Goal: Task Accomplishment & Management: Use online tool/utility

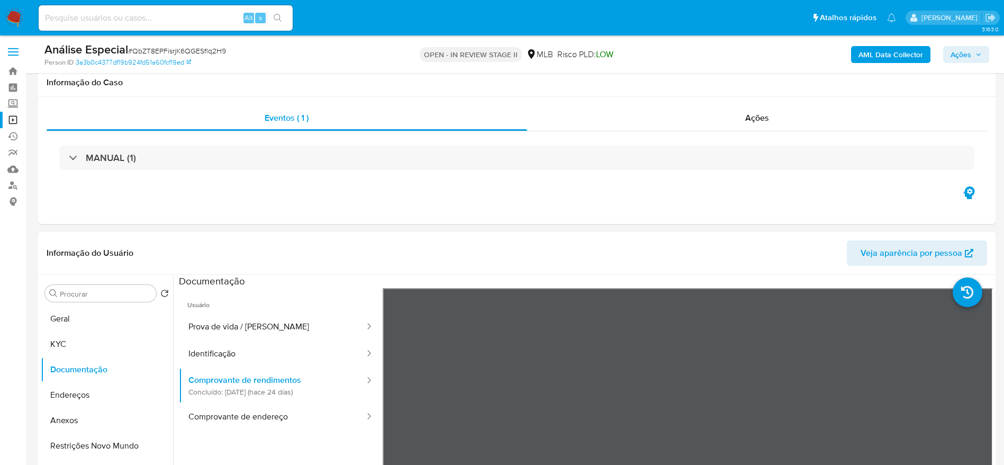
select select "10"
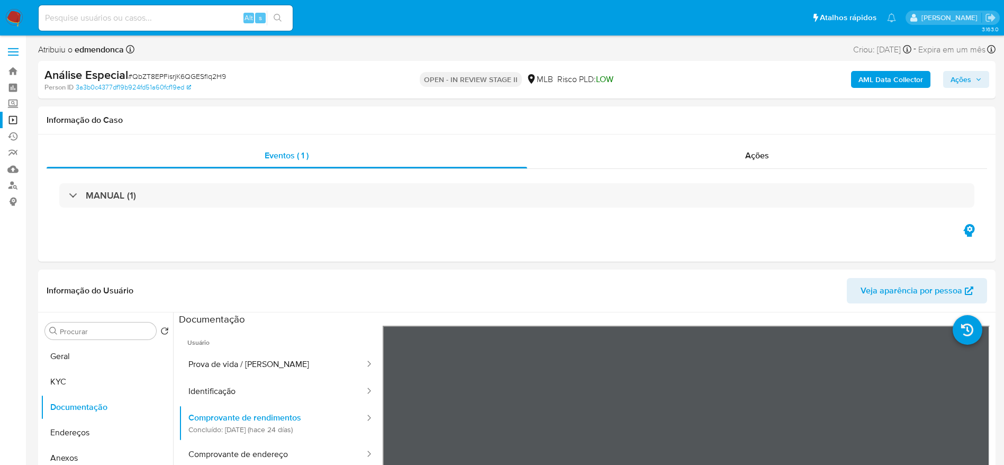
click at [165, 14] on input at bounding box center [166, 18] width 254 height 14
paste input "rEbPqzor1VtxouZta4x5CqTn"
type input "rEbPqzor1VtxouZta4x5CqTn"
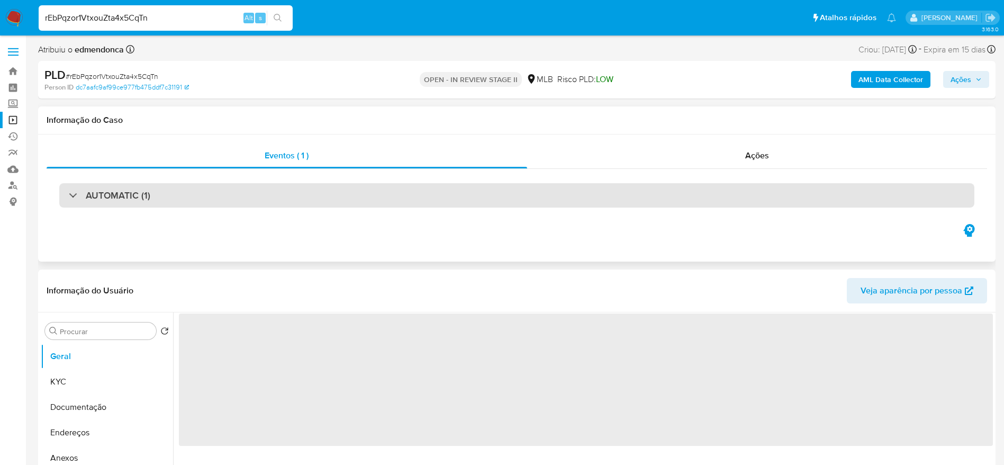
select select "10"
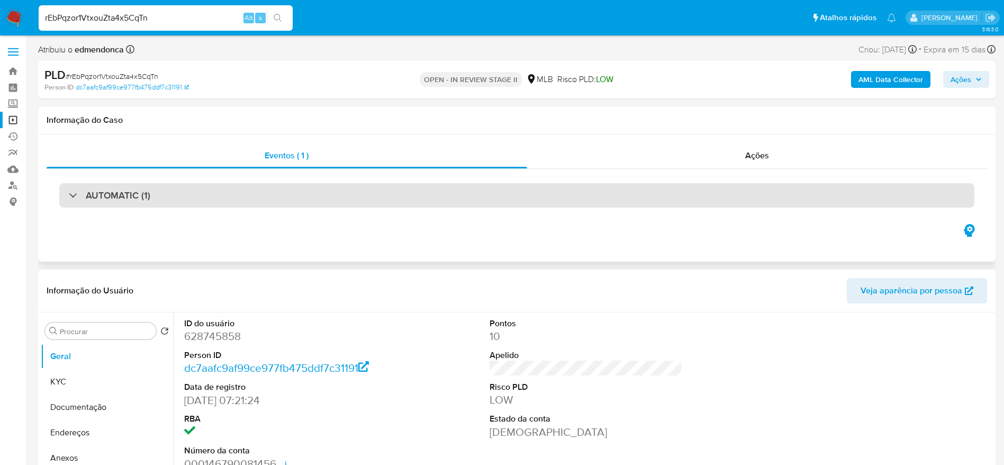
click at [294, 191] on div "AUTOMATIC (1)" at bounding box center [516, 195] width 915 height 24
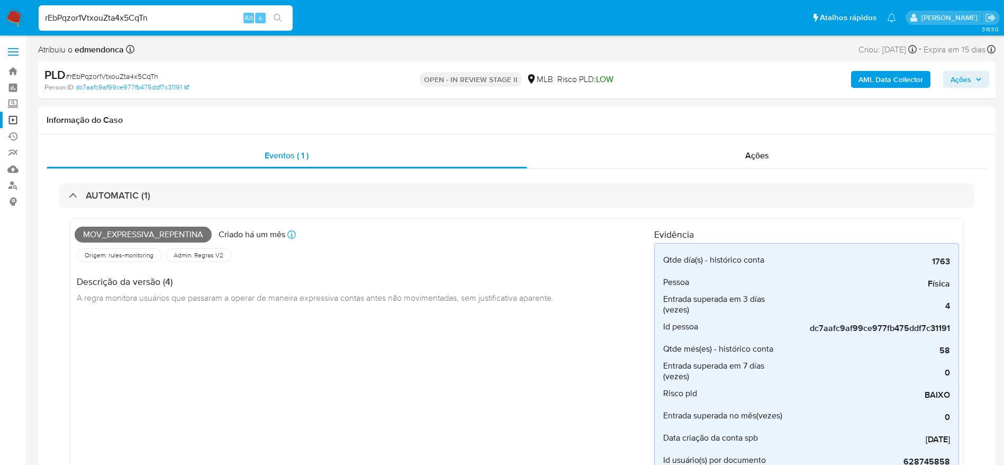
scroll to position [79, 0]
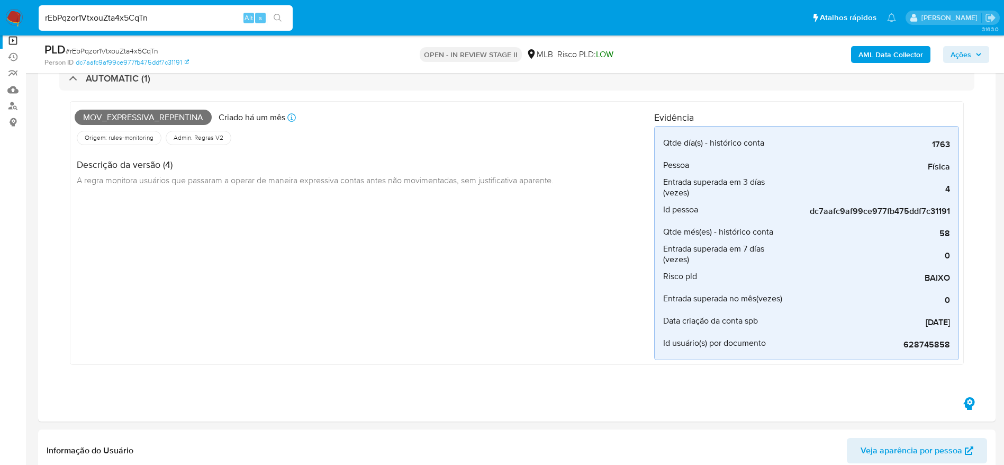
click at [193, 13] on input "rEbPqzor1VtxouZta4x5CqTn" at bounding box center [166, 18] width 254 height 14
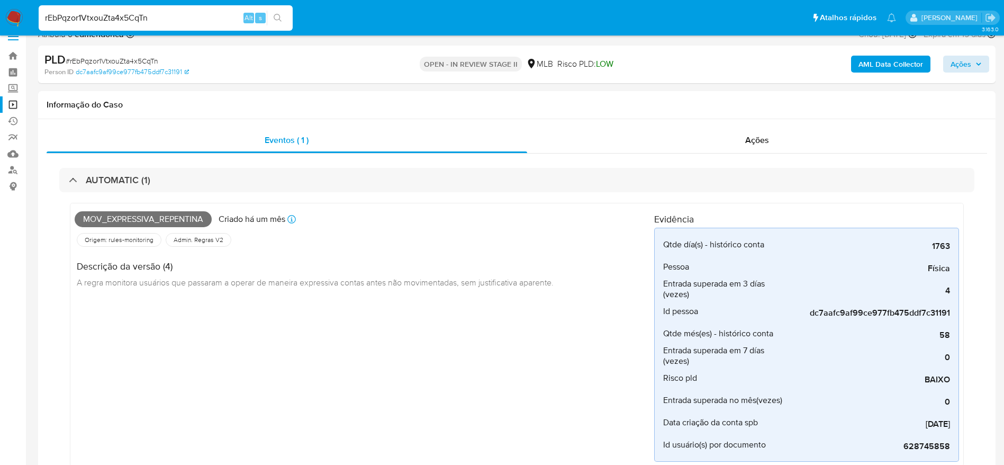
scroll to position [0, 0]
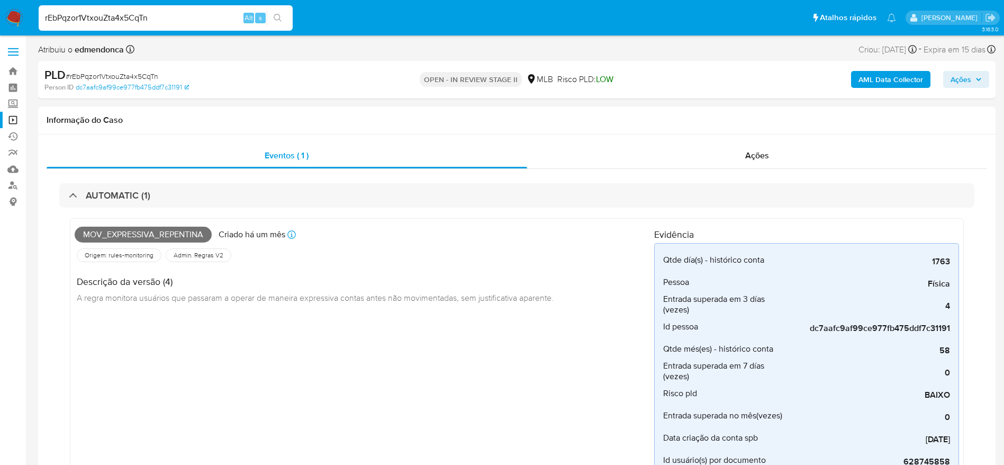
click at [987, 73] on button "Ações" at bounding box center [966, 79] width 46 height 17
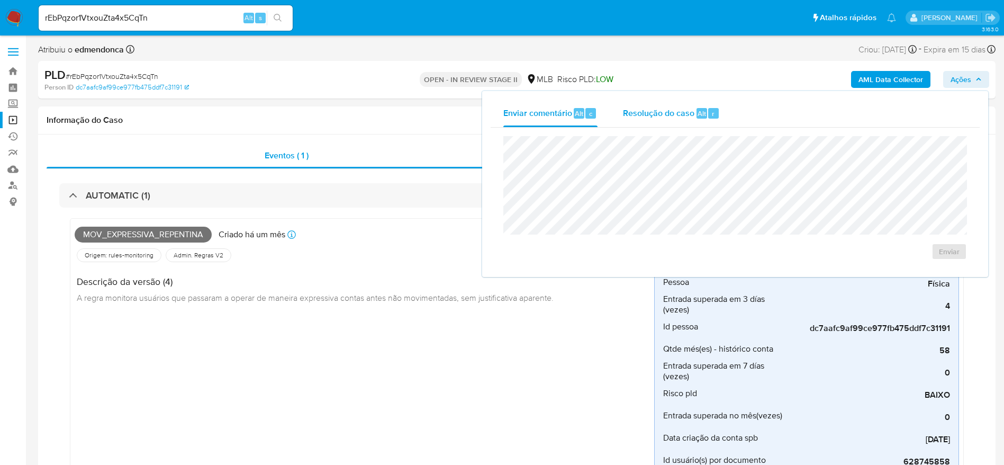
click at [718, 120] on div "Resolução do caso Alt r" at bounding box center [671, 114] width 97 height 28
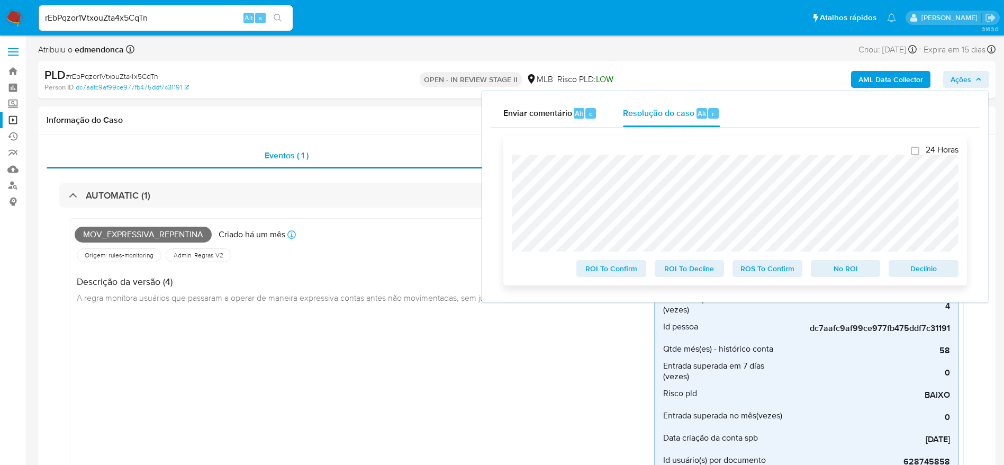
click at [933, 269] on span "Declínio" at bounding box center [923, 268] width 55 height 15
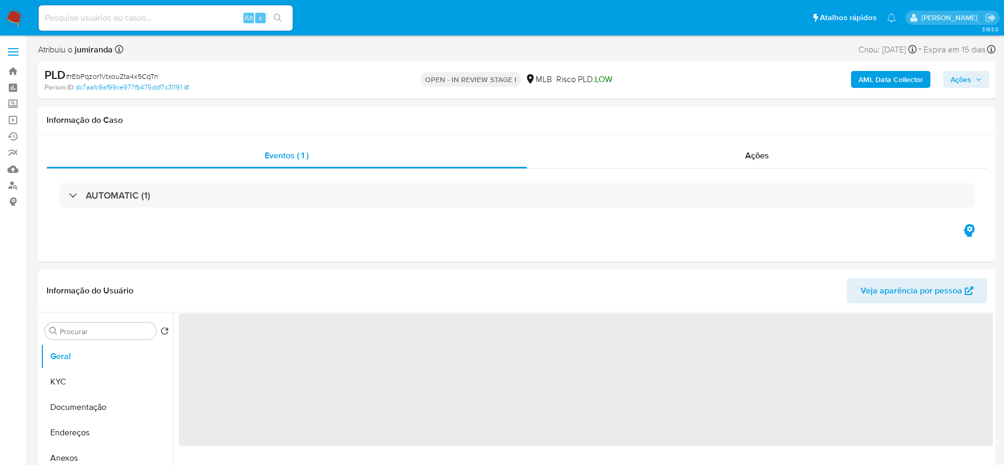
select select "10"
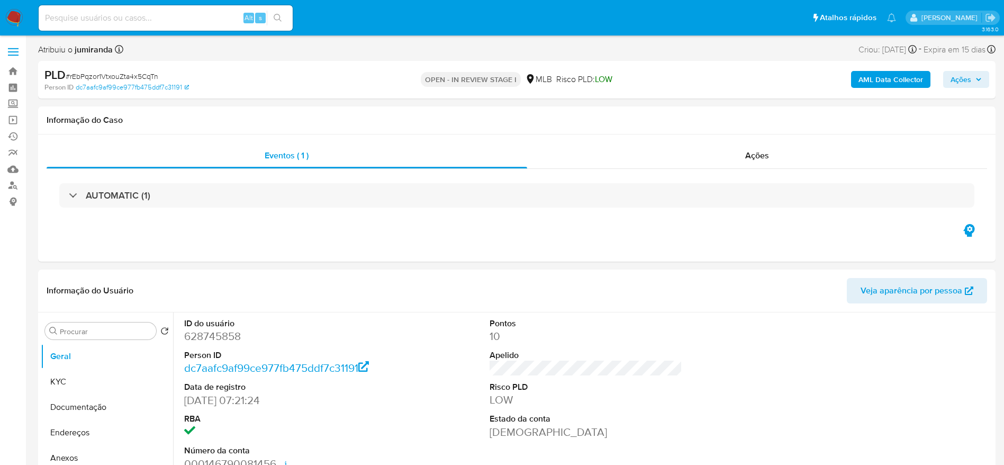
click at [184, 17] on input at bounding box center [166, 18] width 254 height 14
paste input "YajB0BrrJCCRFU4DWNCrL0kt"
type input "YajB0BrrJCCRFU4DWNCrL0kt"
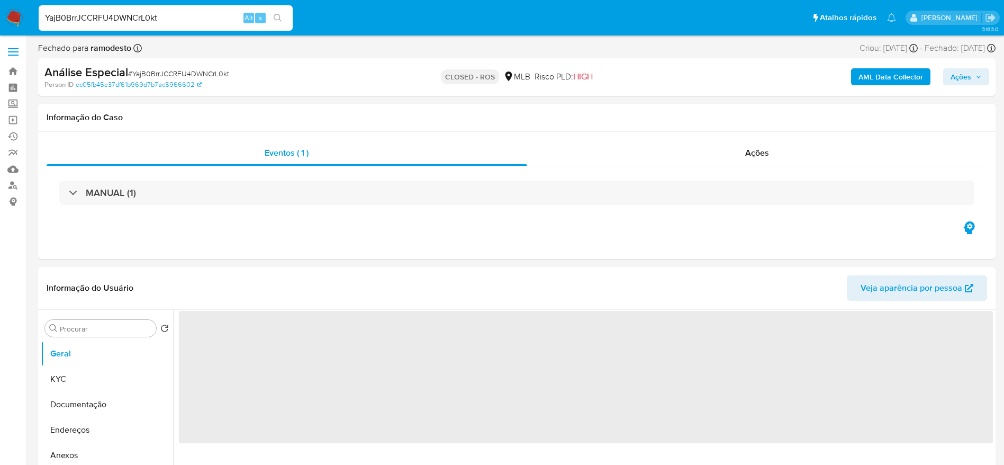
scroll to position [79, 0]
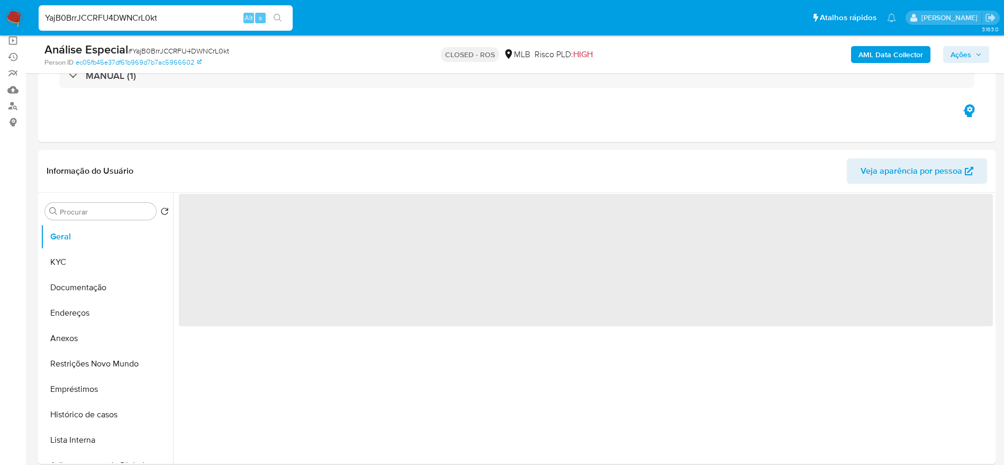
select select "10"
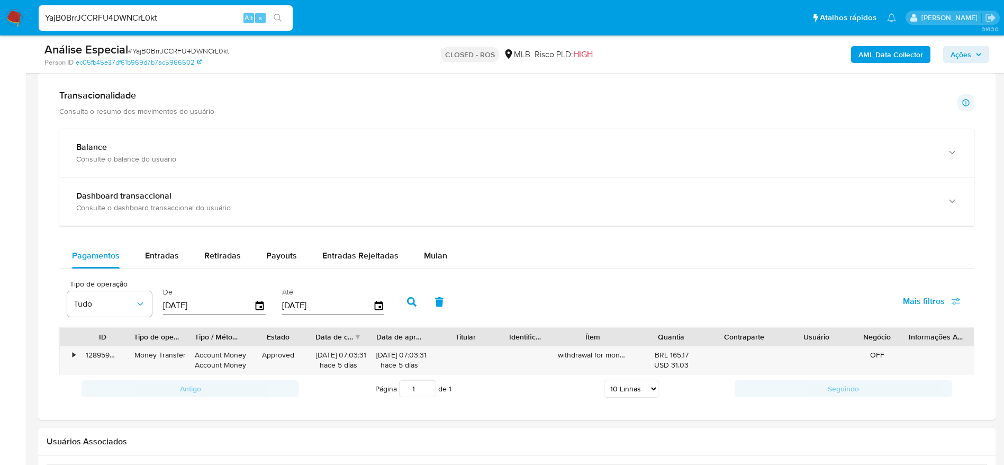
scroll to position [715, 0]
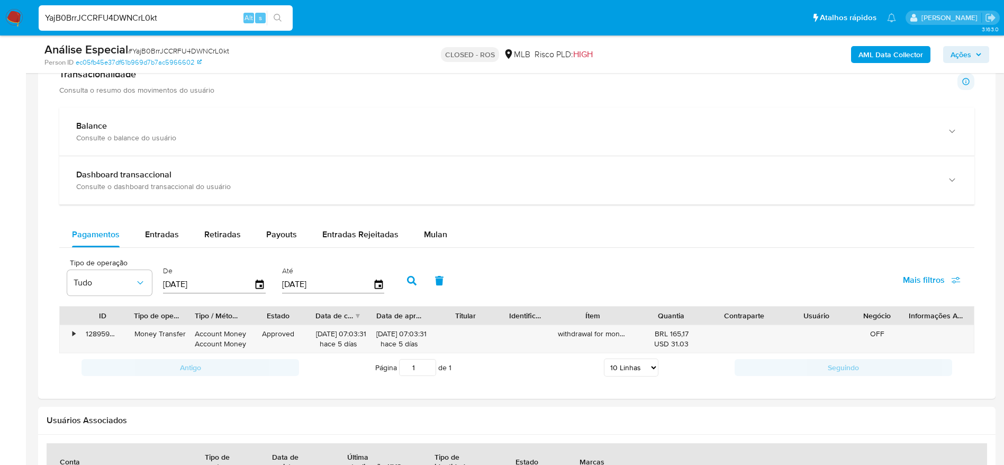
drag, startPoint x: 624, startPoint y: 313, endPoint x: 637, endPoint y: 308, distance: 13.8
click at [635, 309] on div "Ítem" at bounding box center [592, 315] width 85 height 18
drag, startPoint x: 637, startPoint y: 308, endPoint x: 678, endPoint y: 320, distance: 42.9
click at [678, 320] on div "ID Tipo de operação Tipo / Método Estado Data de criação Data de aprovação Titu…" at bounding box center [517, 315] width 914 height 18
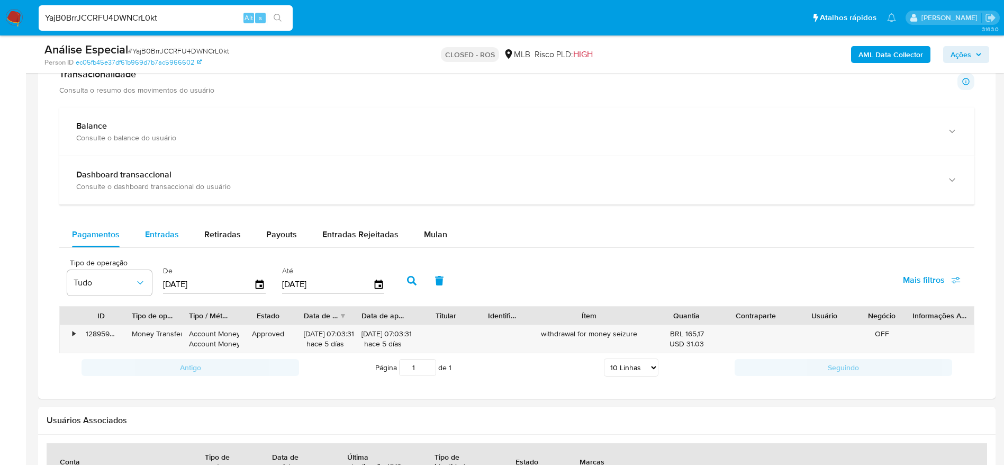
click at [142, 239] on button "Entradas" at bounding box center [161, 234] width 59 height 25
select select "10"
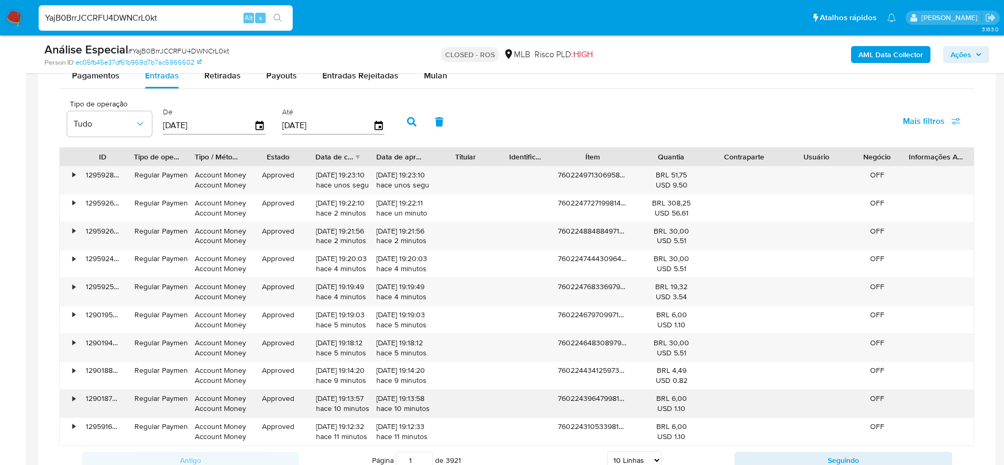
scroll to position [953, 0]
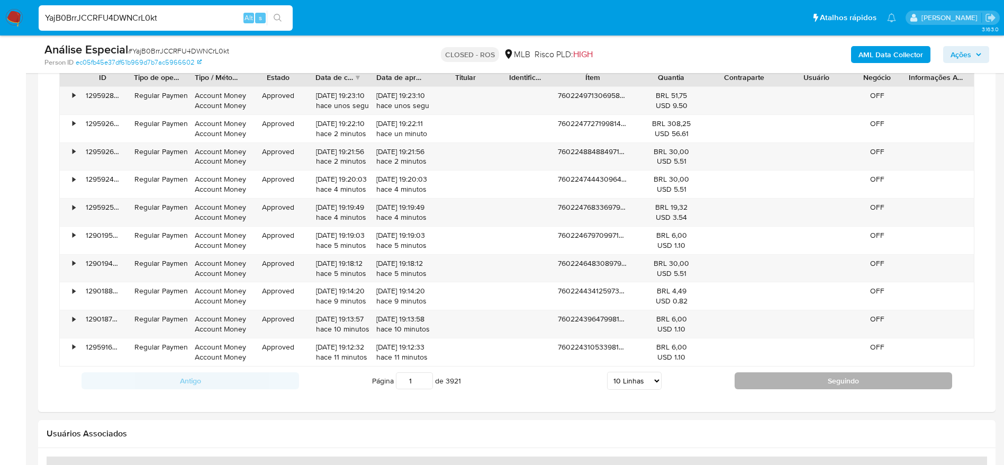
click at [759, 380] on button "Seguindo" at bounding box center [844, 380] width 218 height 17
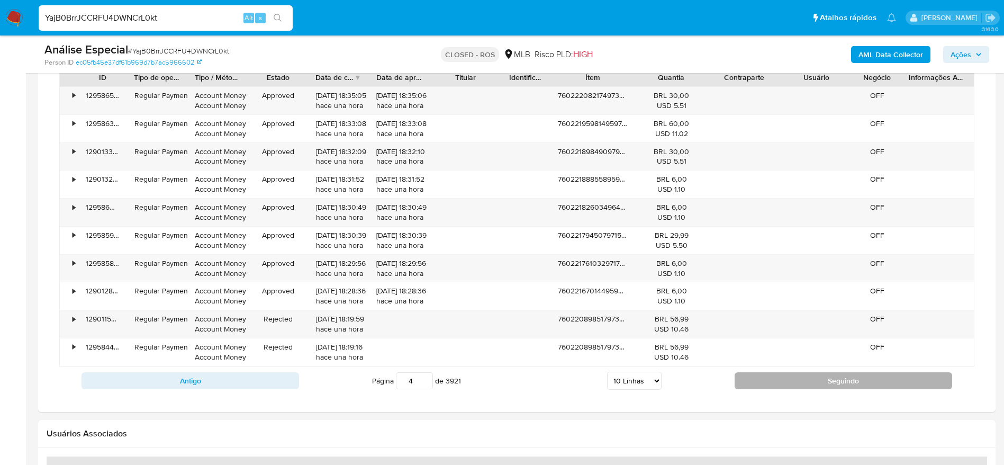
click at [759, 380] on button "Seguindo" at bounding box center [844, 380] width 218 height 17
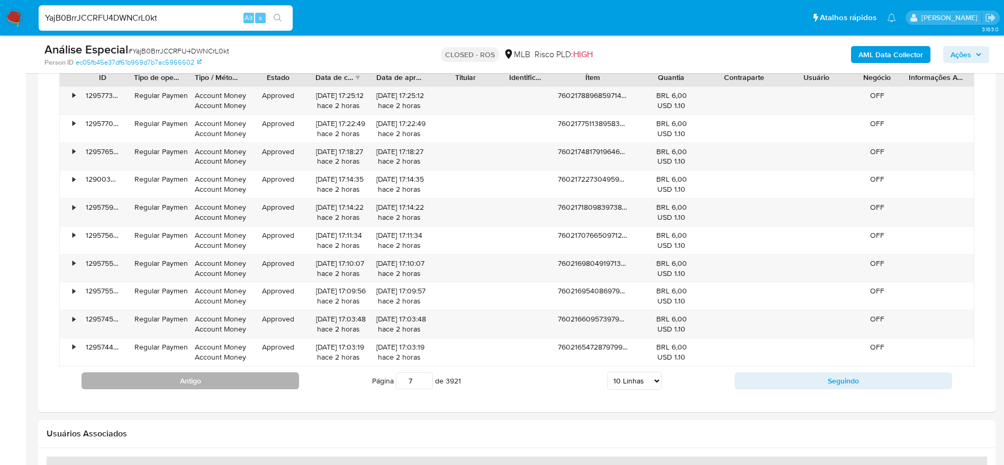
click at [280, 382] on button "Antigo" at bounding box center [191, 380] width 218 height 17
type input "3"
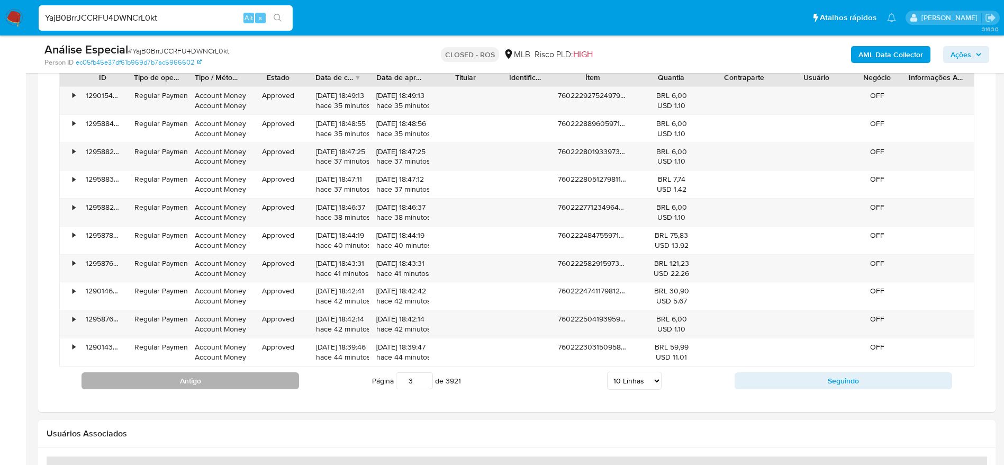
scroll to position [794, 0]
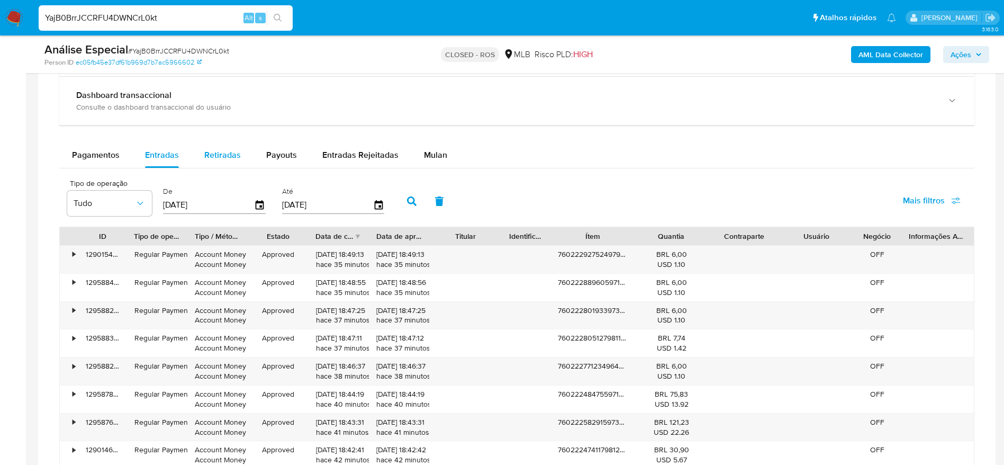
click at [228, 155] on span "Retiradas" at bounding box center [222, 155] width 37 height 12
select select "10"
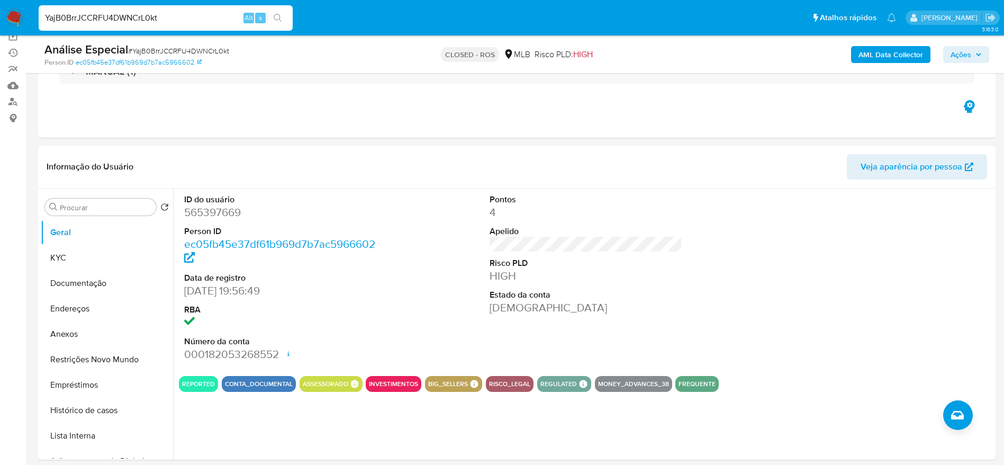
scroll to position [159, 0]
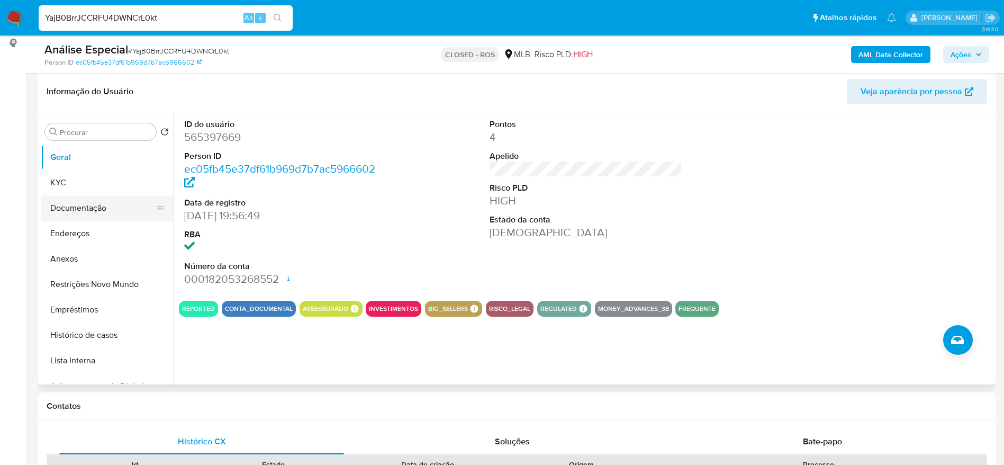
click at [89, 198] on button "Documentação" at bounding box center [103, 207] width 124 height 25
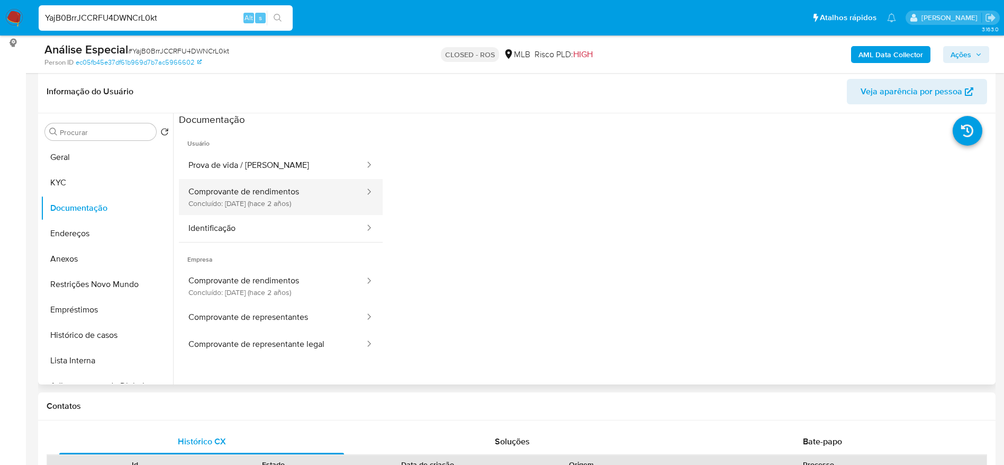
click at [301, 179] on button "Comprovante de rendimentos Concluído: 28/06/2023 (hace 2 años)" at bounding box center [272, 197] width 187 height 36
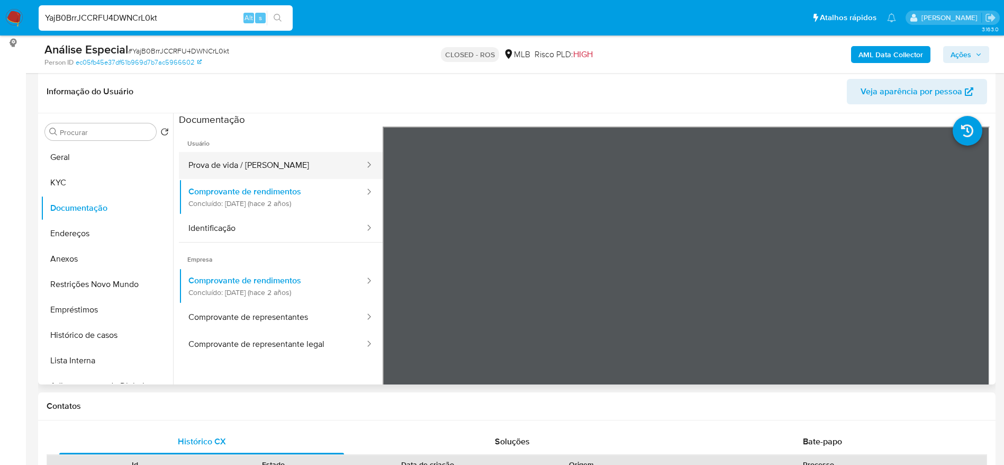
click at [298, 156] on button "Prova de vida / Selfie" at bounding box center [272, 165] width 187 height 27
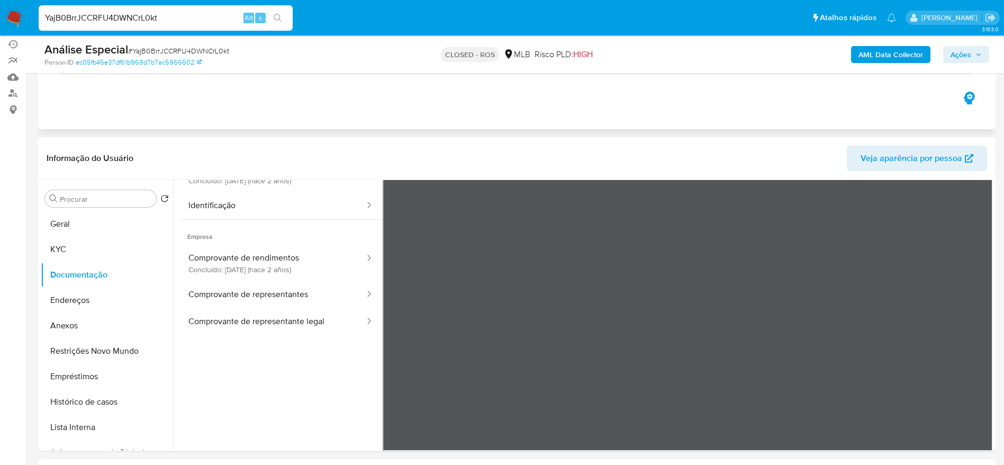
scroll to position [0, 0]
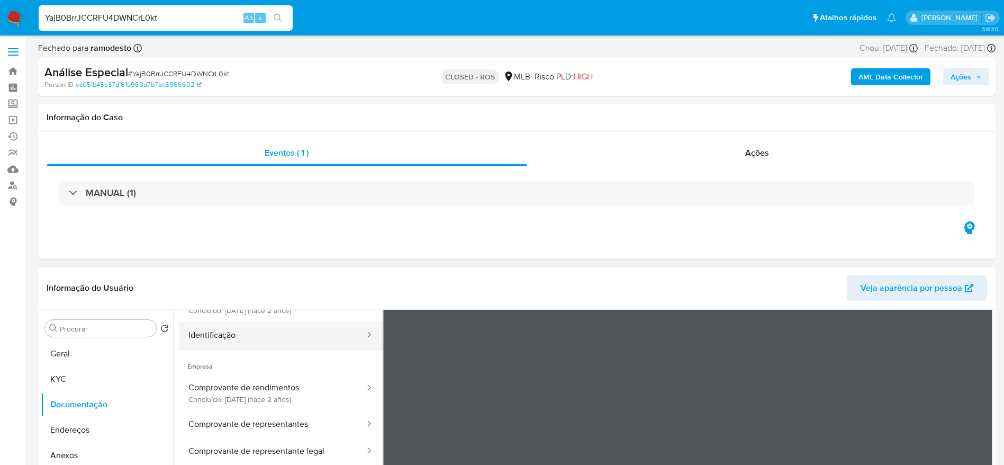
click at [226, 338] on button "Identificação" at bounding box center [272, 335] width 187 height 27
click at [220, 10] on div "YajB0BrrJCCRFU4DWNCrL0kt Alt s" at bounding box center [166, 17] width 254 height 25
click at [209, 26] on div "YajB0BrrJCCRFU4DWNCrL0kt Alt s" at bounding box center [166, 17] width 254 height 25
click at [202, 19] on input "YajB0BrrJCCRFU4DWNCrL0kt" at bounding box center [166, 18] width 254 height 14
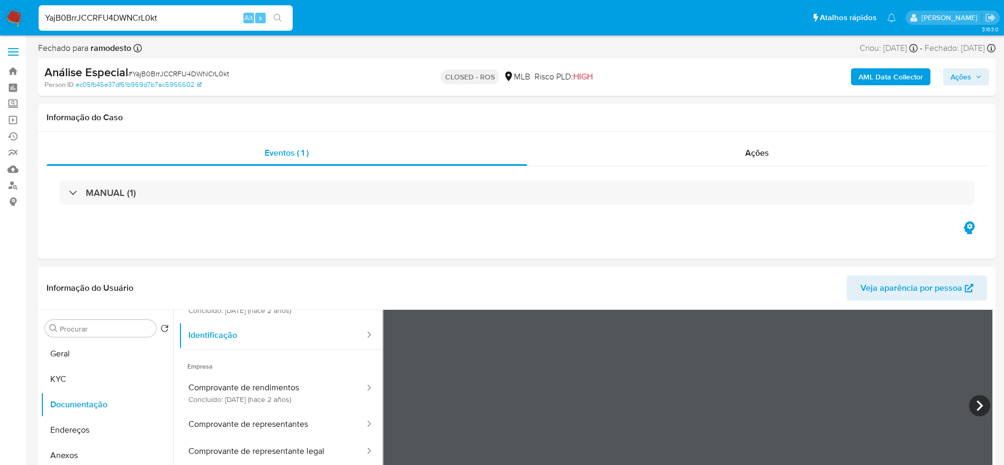
paste input "R4dzZrsAyPYSTvja8ghU0Gym"
type input "R4dzZrsAyPYSTvja8ghU0Gym"
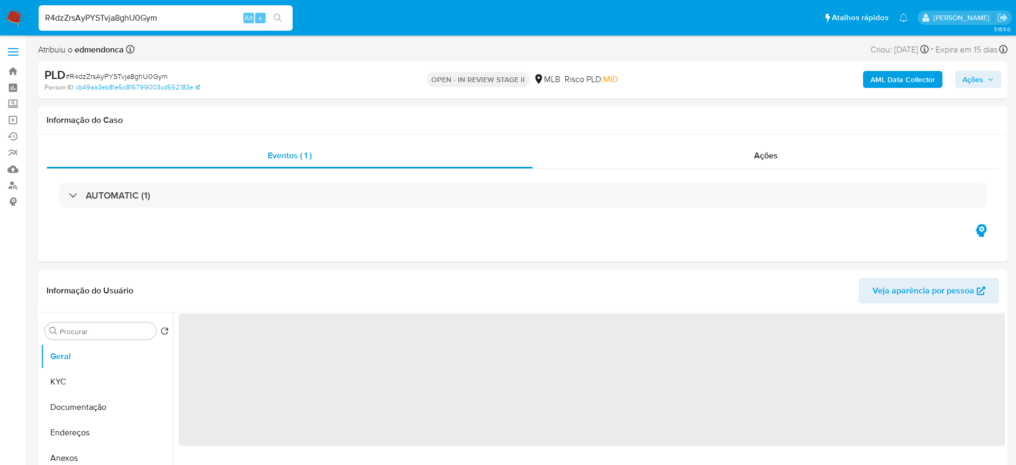
select select "10"
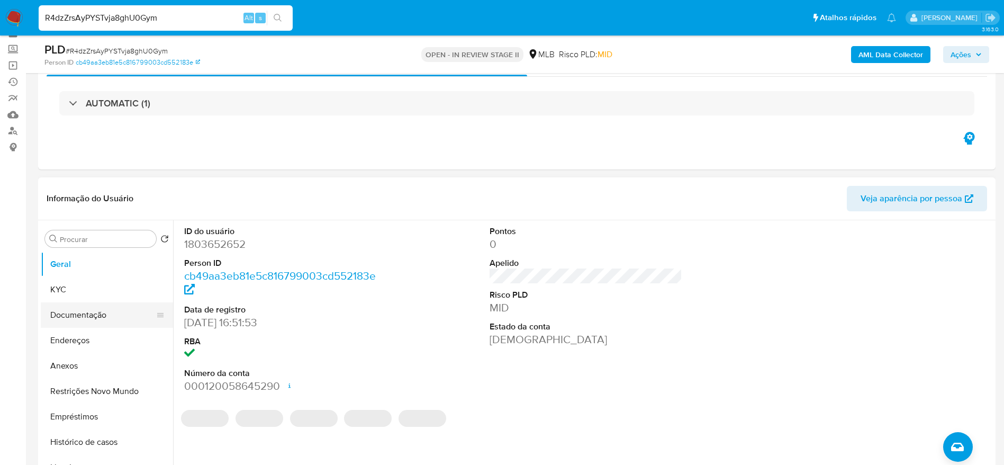
scroll to position [79, 0]
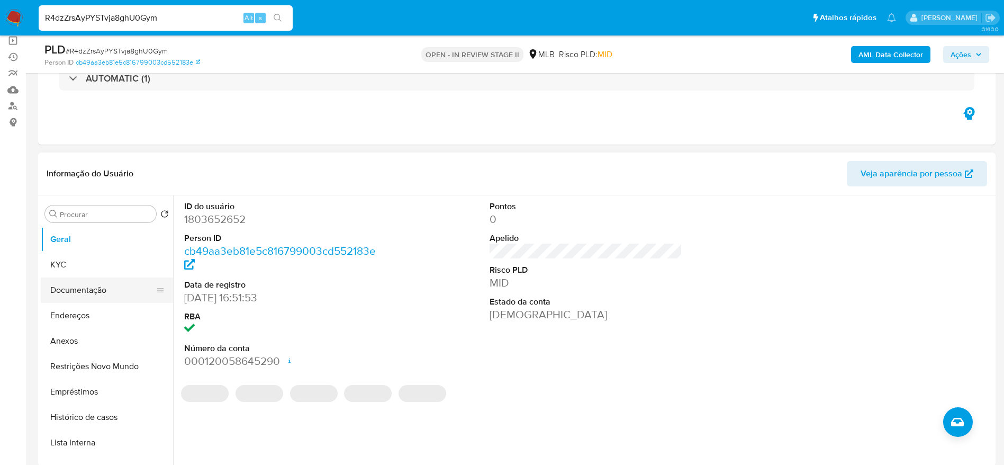
click at [67, 293] on button "Documentação" at bounding box center [103, 289] width 124 height 25
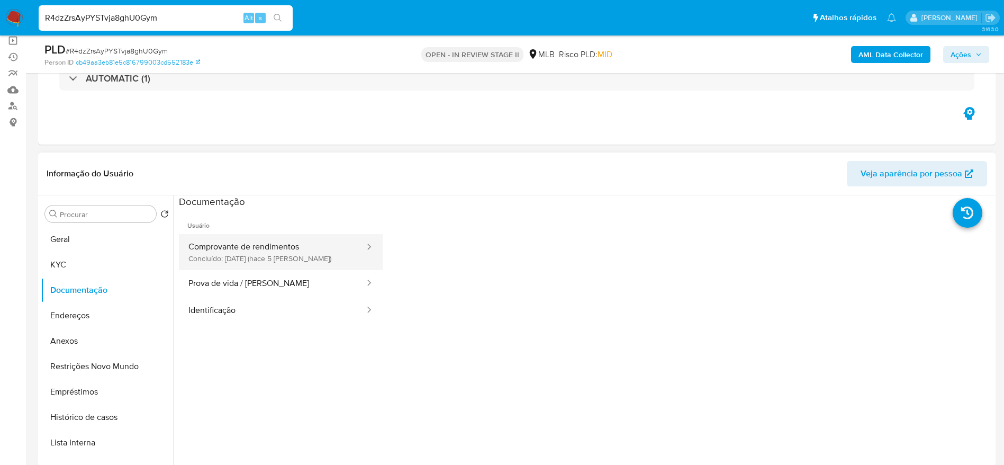
click at [240, 261] on button "Comprovante de rendimentos Concluído: 06/10/2025 (hace 5 días)" at bounding box center [272, 252] width 187 height 36
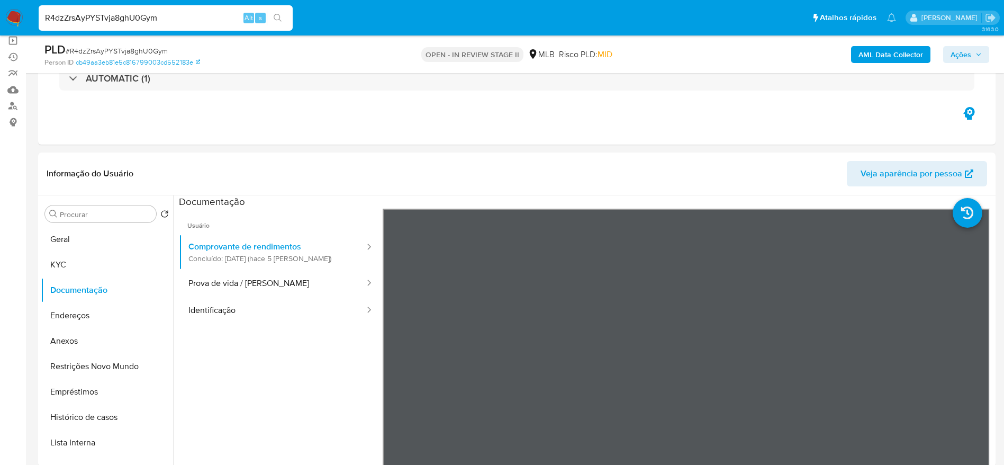
click at [194, 21] on input "R4dzZrsAyPYSTvja8ghU0Gym" at bounding box center [166, 18] width 254 height 14
paste input "Fmu5h7llaCVe9P9HRC8vwuGL"
type input "Fmu5h7llaCVe9P9HRC8vwuGL"
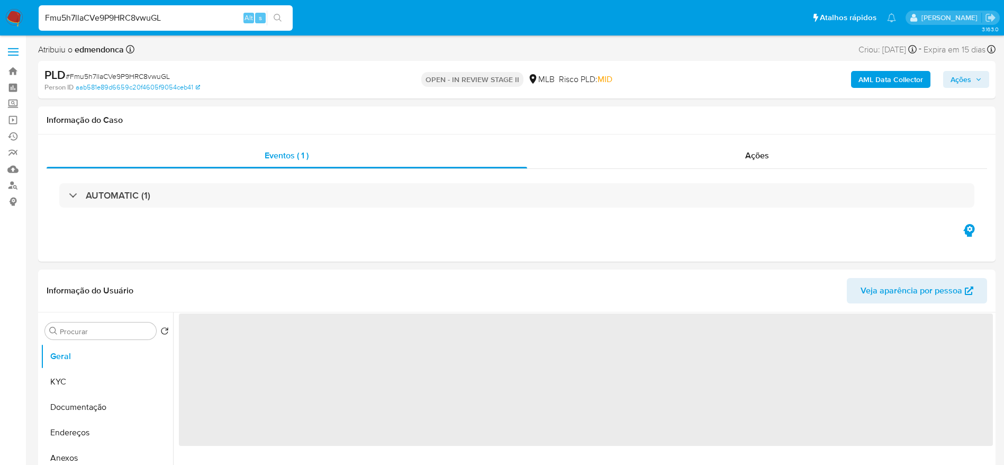
select select "10"
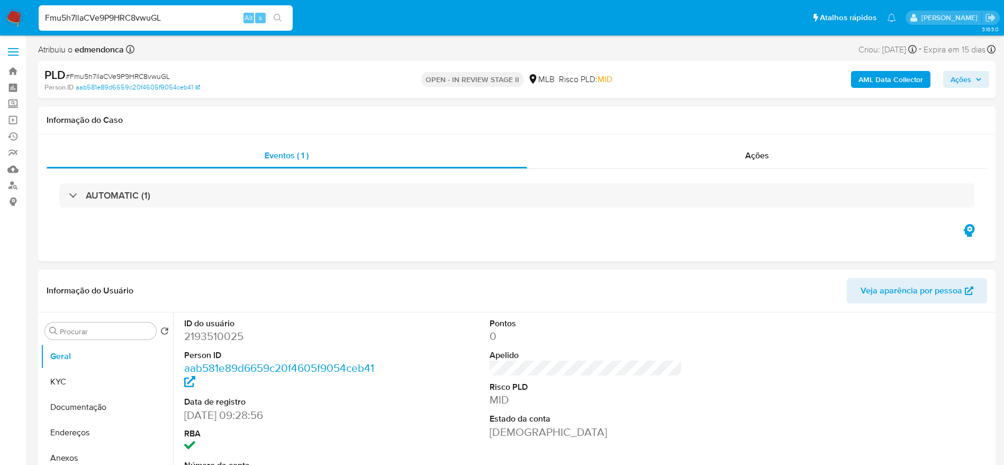
click at [165, 13] on input "Fmu5h7llaCVe9P9HRC8vwuGL" at bounding box center [166, 18] width 254 height 14
click at [58, 397] on button "Documentação" at bounding box center [103, 406] width 124 height 25
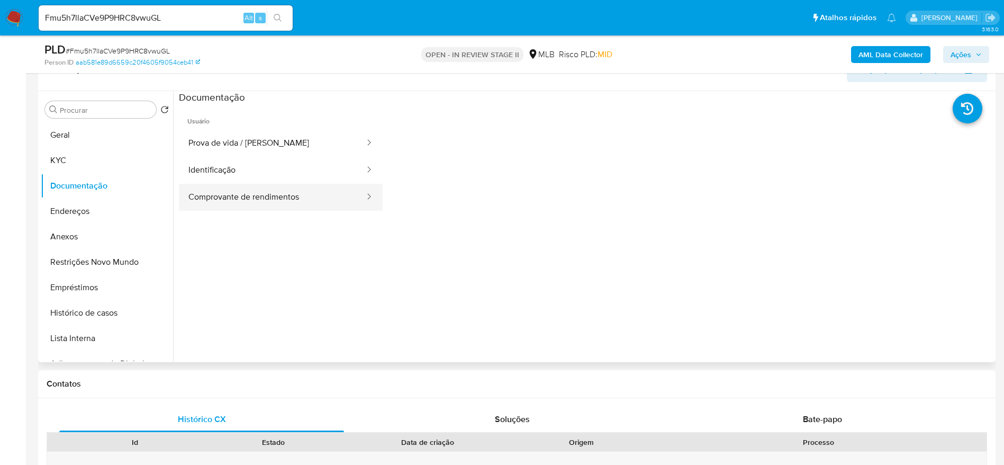
scroll to position [159, 0]
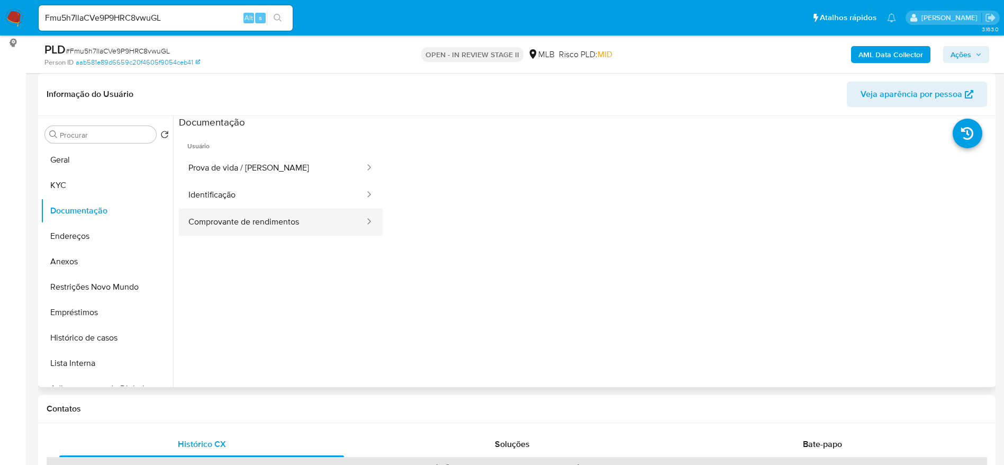
click at [271, 220] on button "Comprovante de rendimentos" at bounding box center [272, 222] width 187 height 27
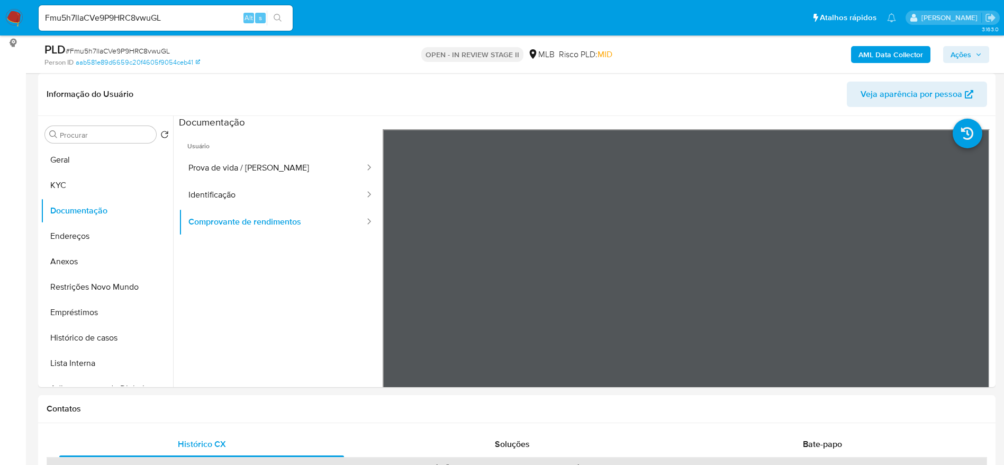
click at [172, 15] on input "Fmu5h7llaCVe9P9HRC8vwuGL" at bounding box center [166, 18] width 254 height 14
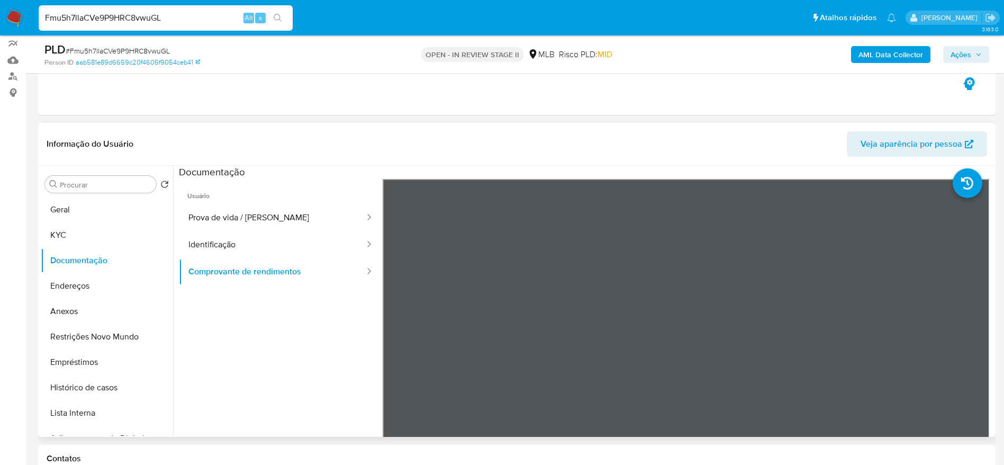
scroll to position [79, 0]
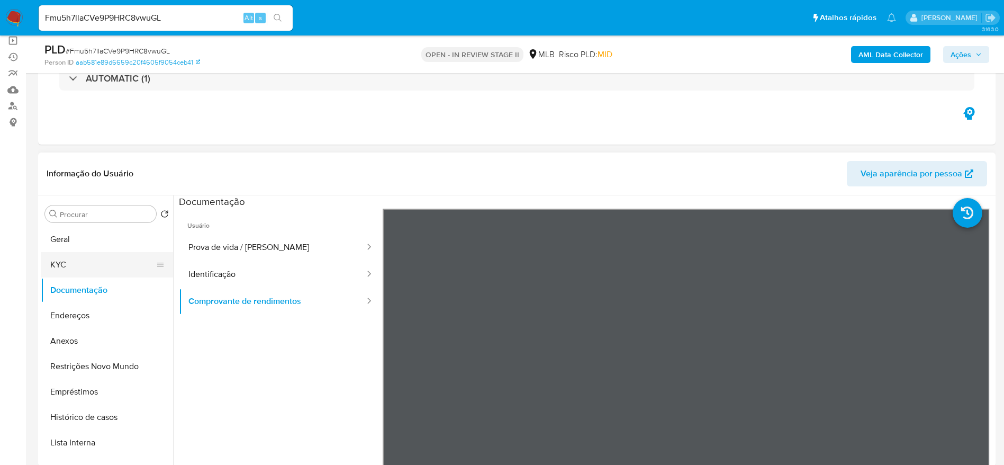
click at [88, 260] on button "KYC" at bounding box center [103, 264] width 124 height 25
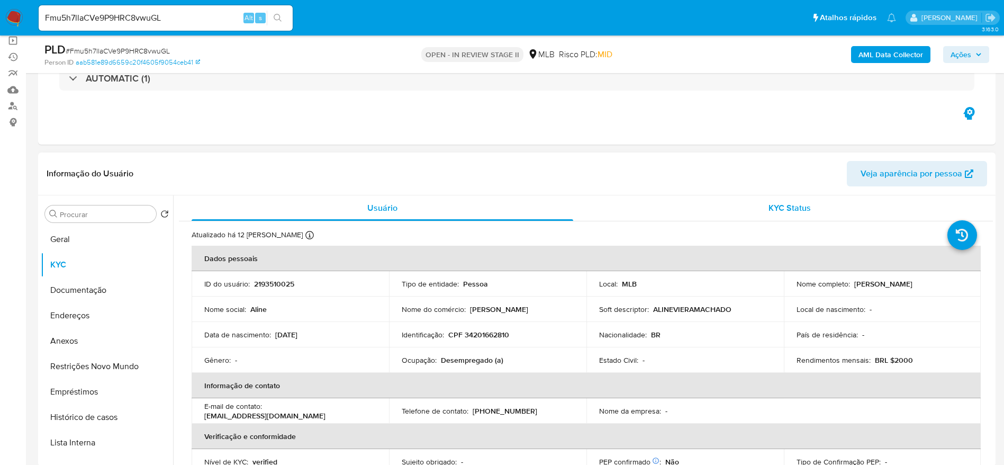
click at [803, 200] on div "KYC Status" at bounding box center [790, 207] width 382 height 25
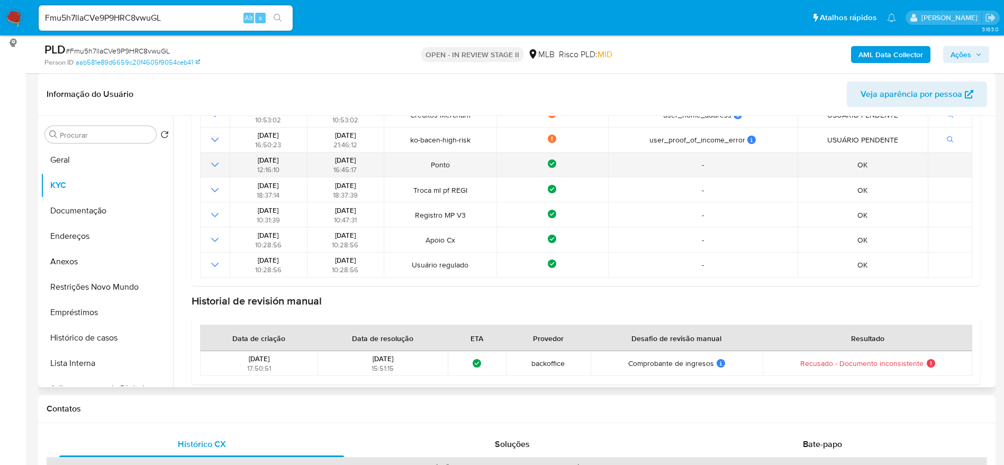
scroll to position [179, 0]
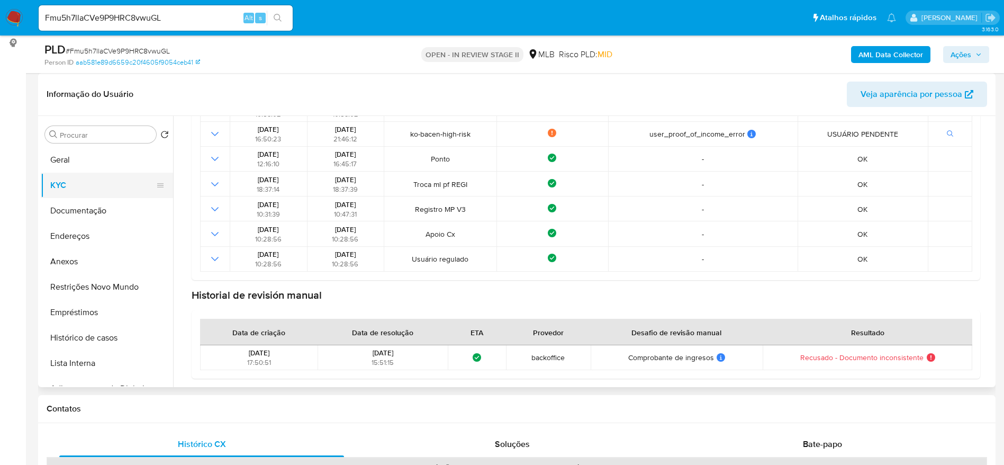
click at [67, 179] on button "KYC" at bounding box center [103, 185] width 124 height 25
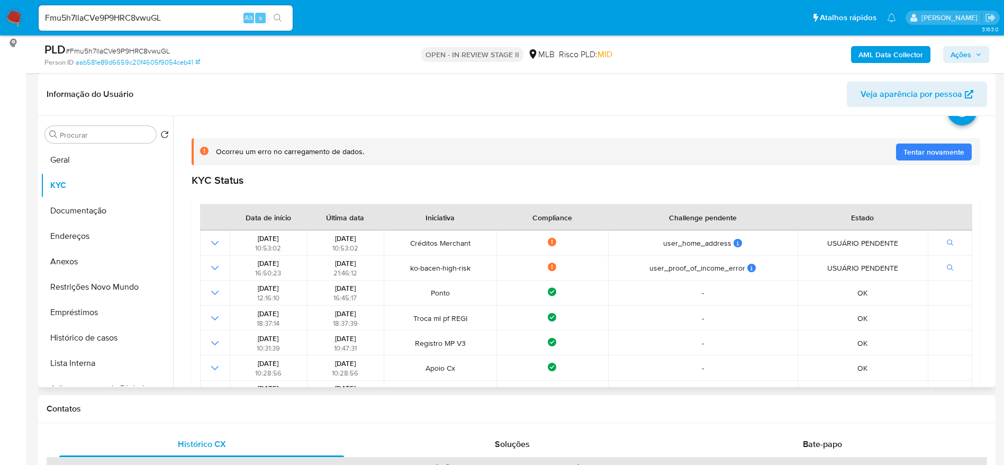
scroll to position [0, 0]
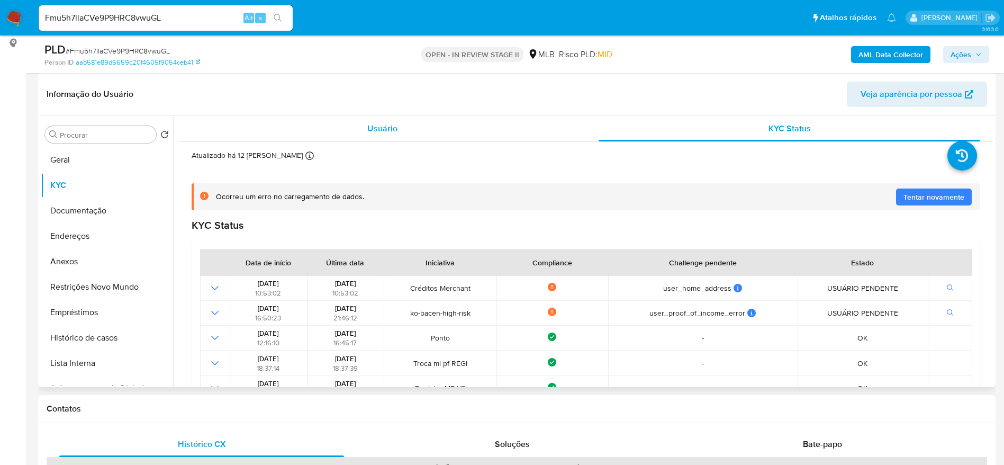
click at [417, 132] on div "Usuário" at bounding box center [383, 128] width 382 height 25
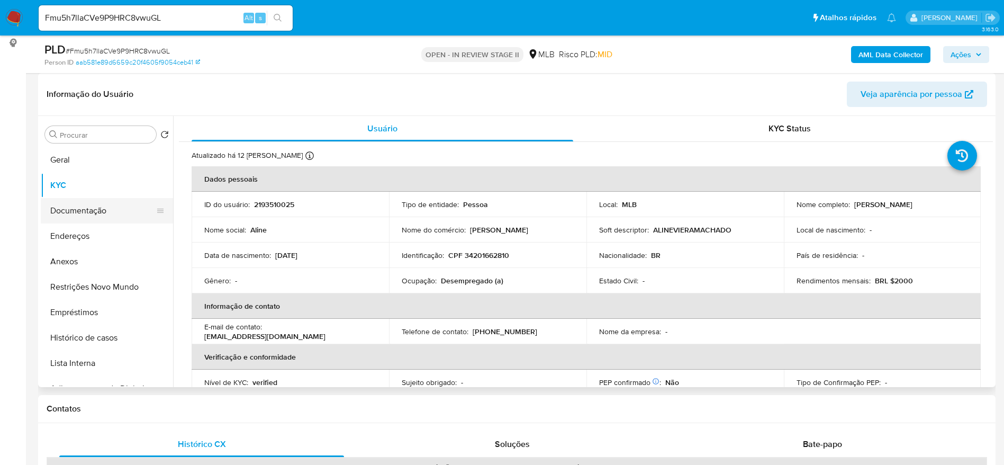
click at [74, 202] on button "Documentação" at bounding box center [103, 210] width 124 height 25
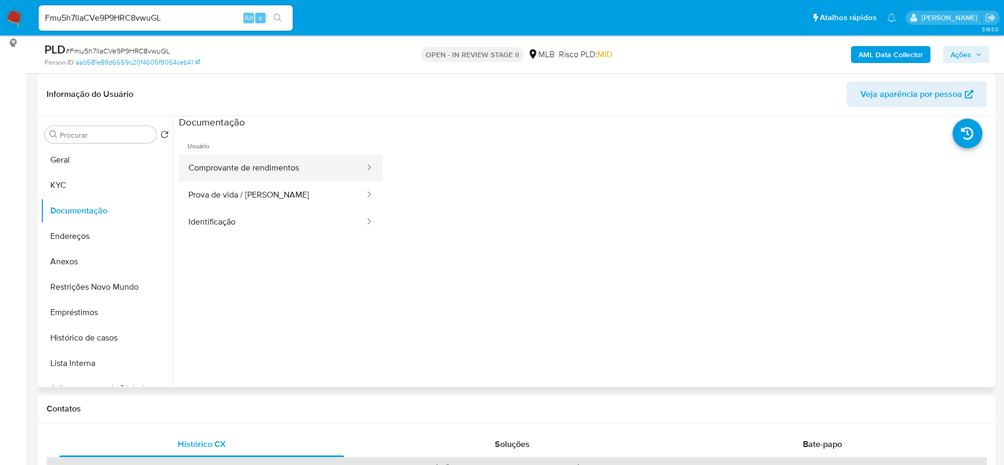
click at [277, 173] on button "Comprovante de rendimentos" at bounding box center [272, 168] width 187 height 27
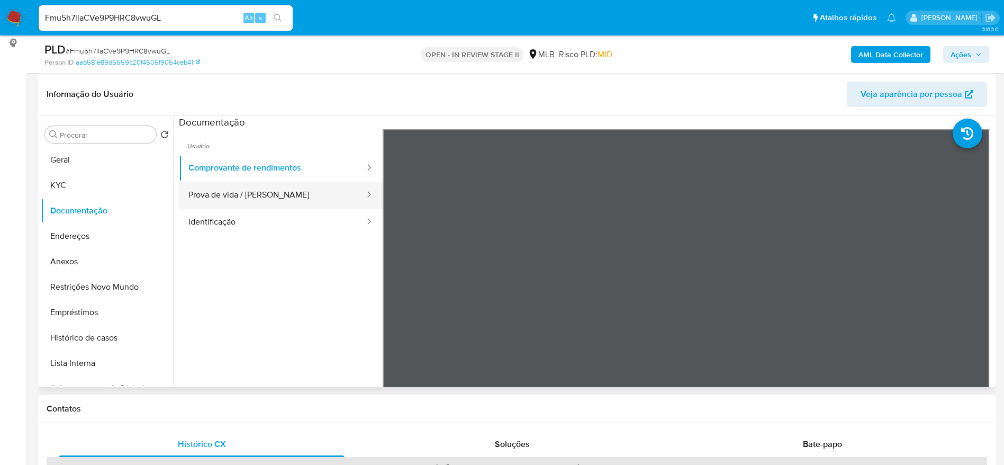
click at [285, 196] on button "Prova de vida / Selfie" at bounding box center [272, 195] width 187 height 27
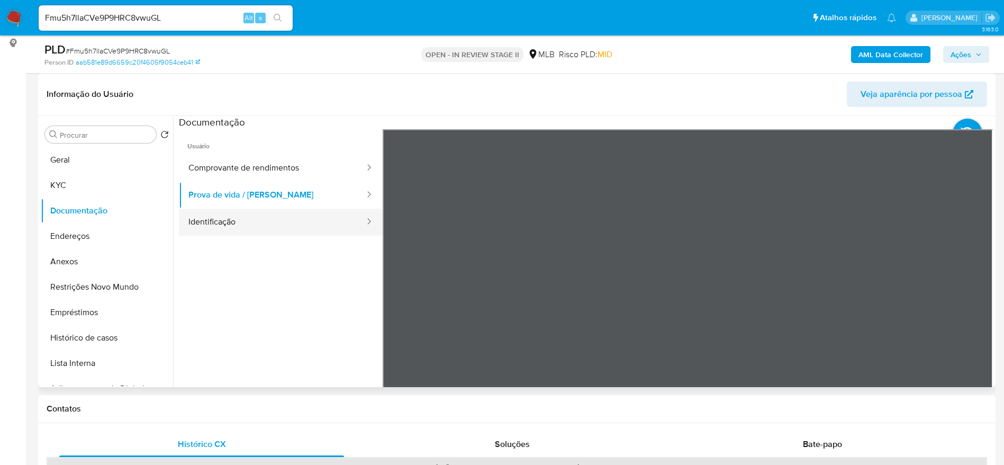
click at [215, 232] on button "Identificação" at bounding box center [272, 222] width 187 height 27
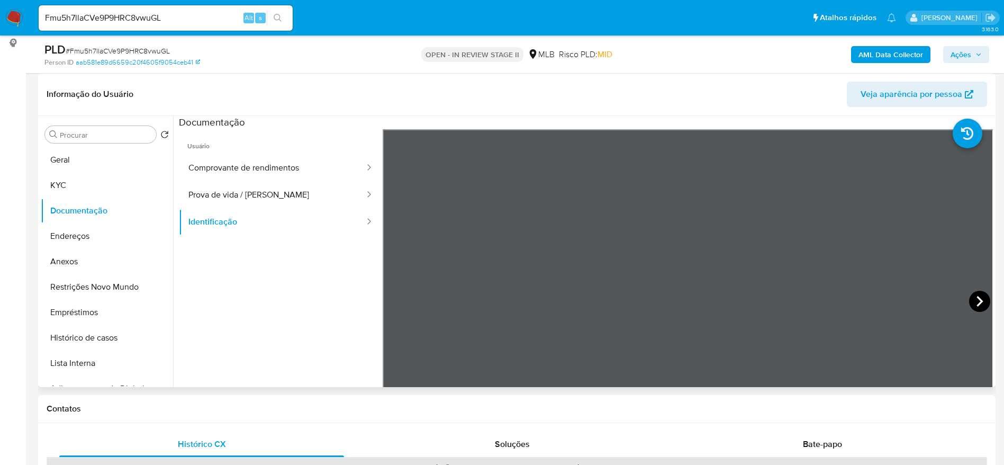
click at [973, 292] on icon at bounding box center [979, 301] width 21 height 21
click at [76, 290] on button "Restrições Novo Mundo" at bounding box center [103, 286] width 124 height 25
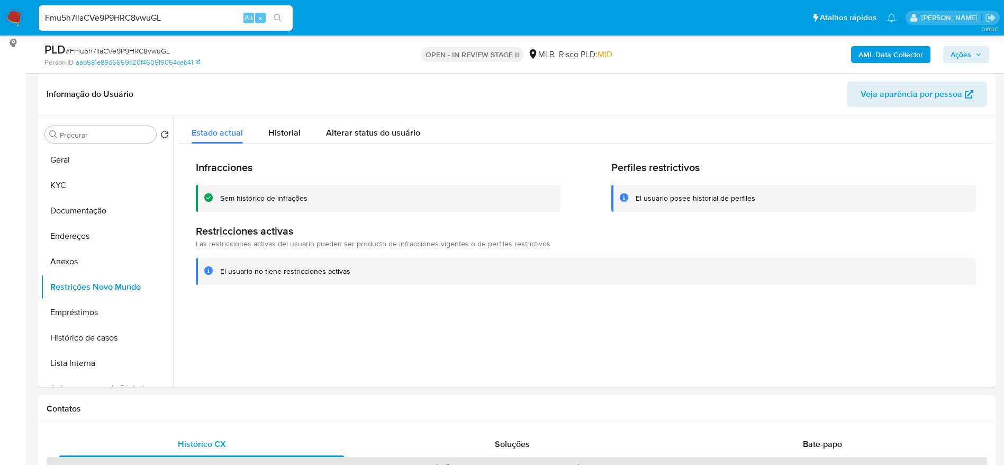
click at [196, 15] on input "Fmu5h7llaCVe9P9HRC8vwuGL" at bounding box center [166, 18] width 254 height 14
paste input "stLOb0xuv7RtTBswXEhES6kM"
type input "stLOb0xuv7RtTBswXEhES6kM"
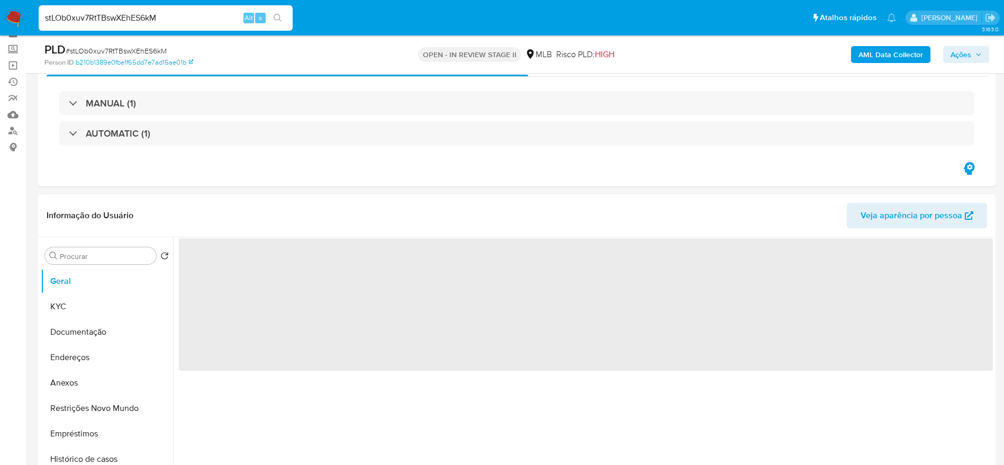
scroll to position [79, 0]
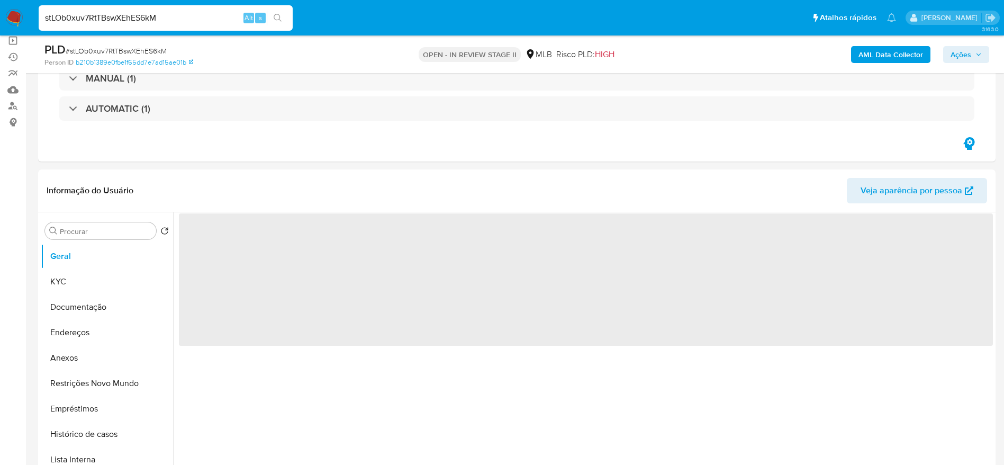
select select "10"
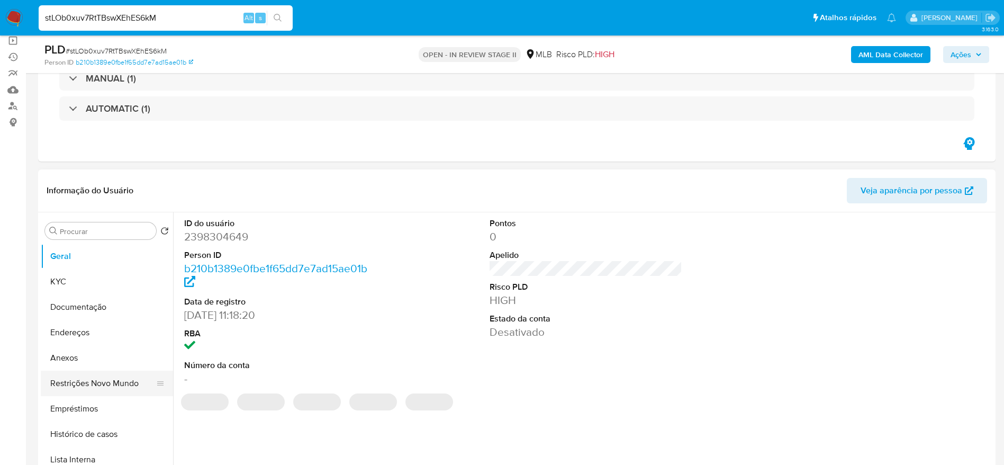
click at [105, 377] on button "Restrições Novo Mundo" at bounding box center [103, 383] width 124 height 25
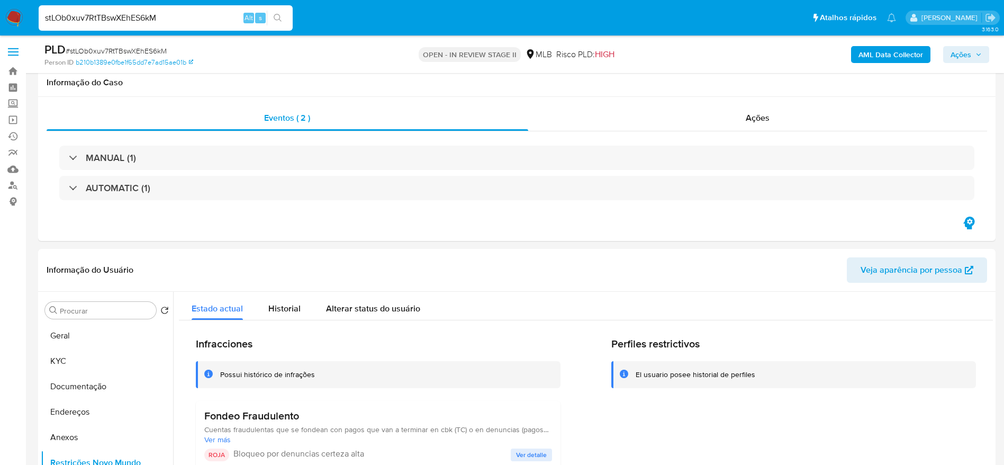
select select "10"
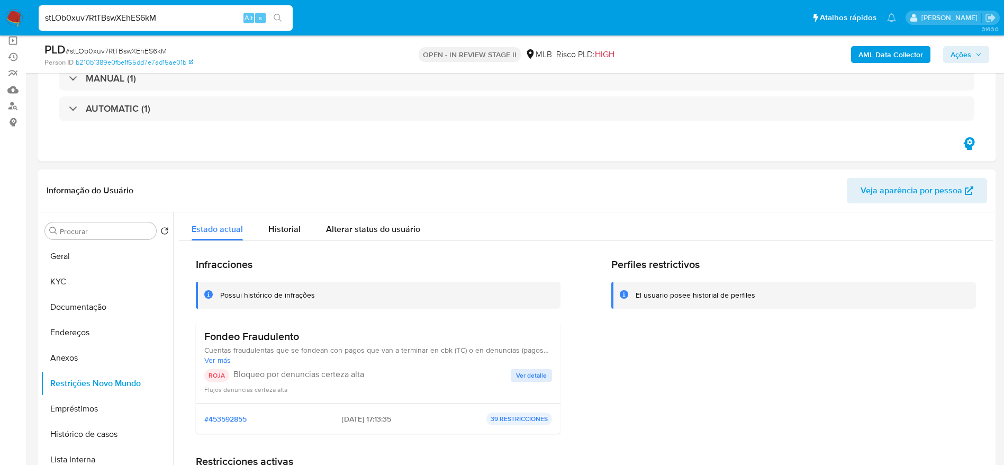
click at [203, 18] on input "stLOb0xuv7RtTBswXEhES6kM" at bounding box center [166, 18] width 254 height 14
paste input "yR5QensXtgWePj4yxGDfEr4p"
type input "yR5QensXtgWePj4yxGDfEr4p"
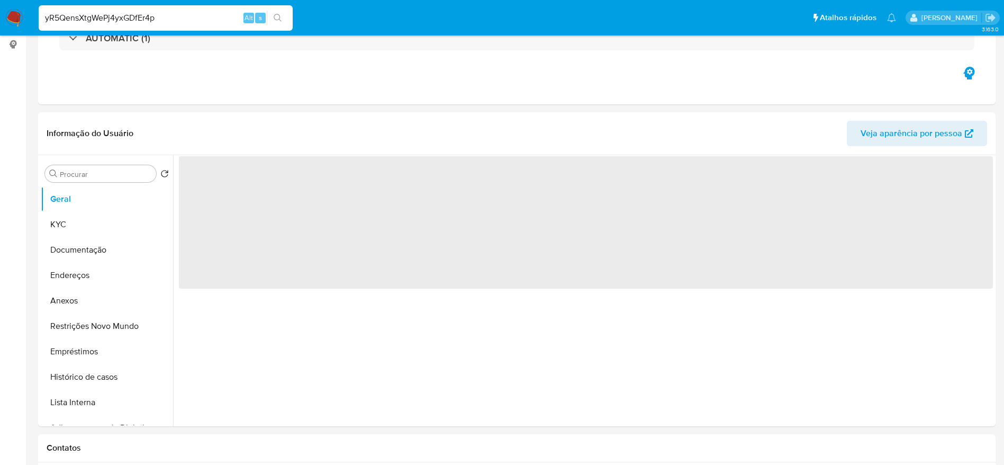
select select "10"
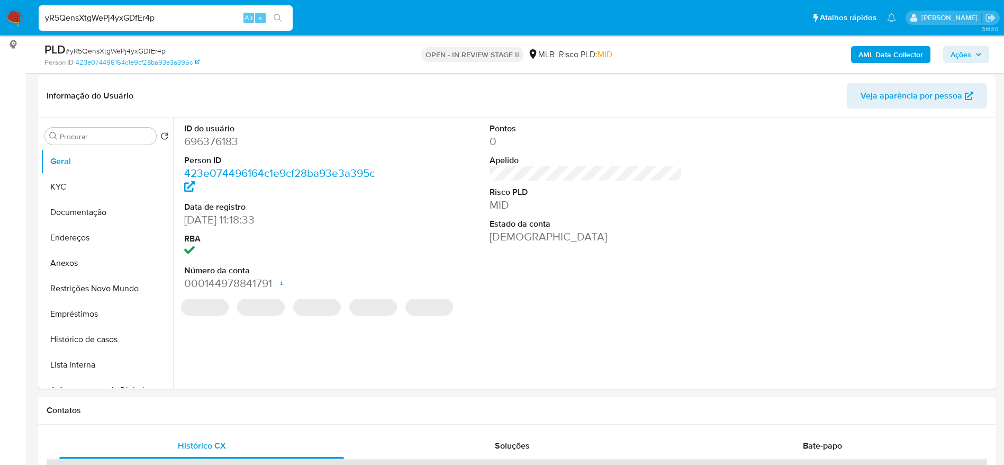
scroll to position [159, 0]
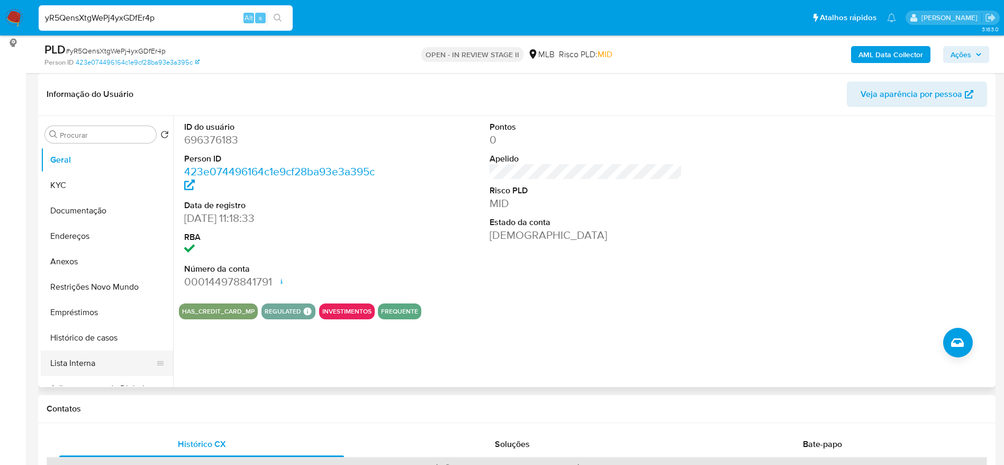
click at [75, 355] on button "Lista Interna" at bounding box center [103, 362] width 124 height 25
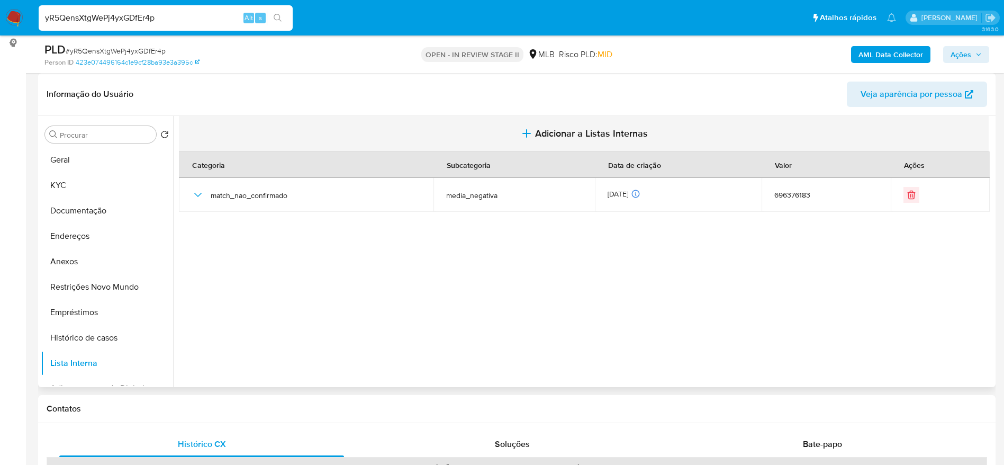
click at [576, 129] on span "Adicionar a Listas Internas" at bounding box center [591, 134] width 113 height 12
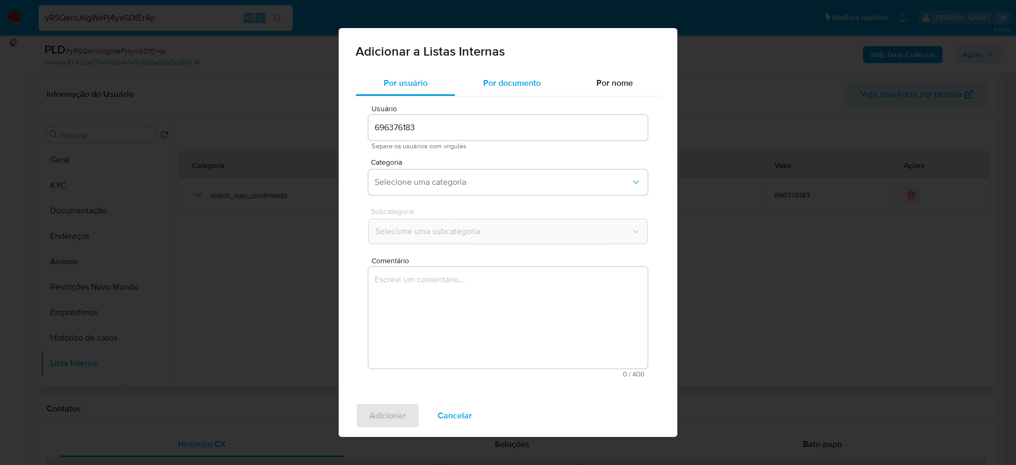
click at [502, 84] on span "Por documento" at bounding box center [512, 83] width 58 height 12
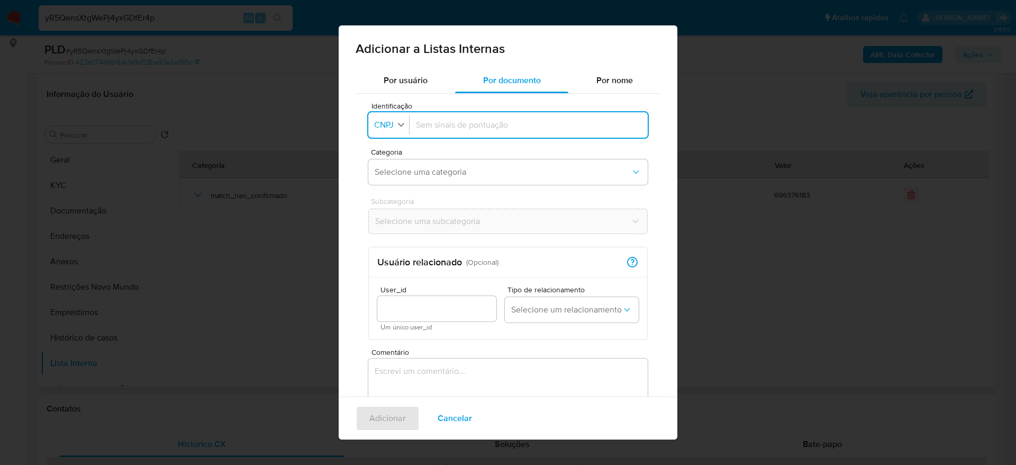
click at [376, 124] on span "CNPJ" at bounding box center [384, 125] width 22 height 11
click at [396, 172] on li "CPF" at bounding box center [389, 170] width 44 height 25
click at [467, 118] on div at bounding box center [527, 124] width 230 height 25
click at [462, 124] on input "Identificação" at bounding box center [527, 125] width 230 height 12
type input "70072062207"
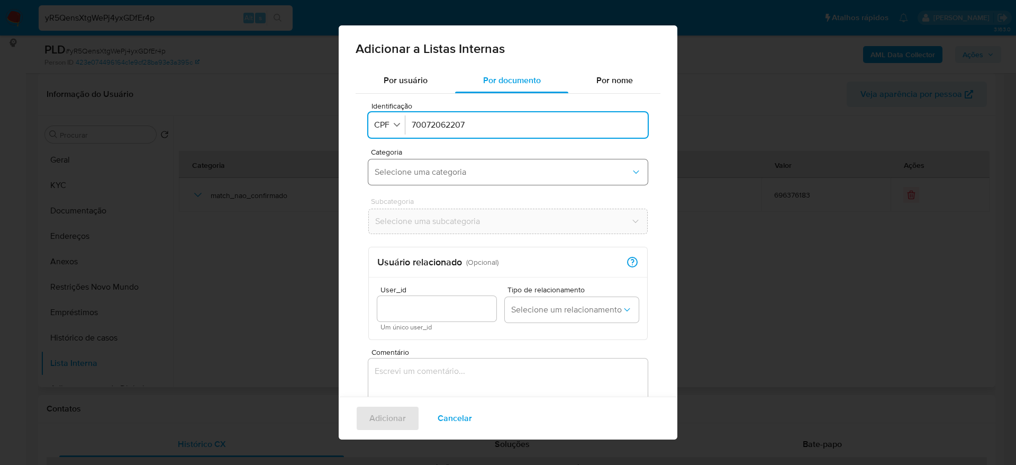
click at [458, 173] on span "Selecione uma categoria" at bounding box center [503, 172] width 256 height 11
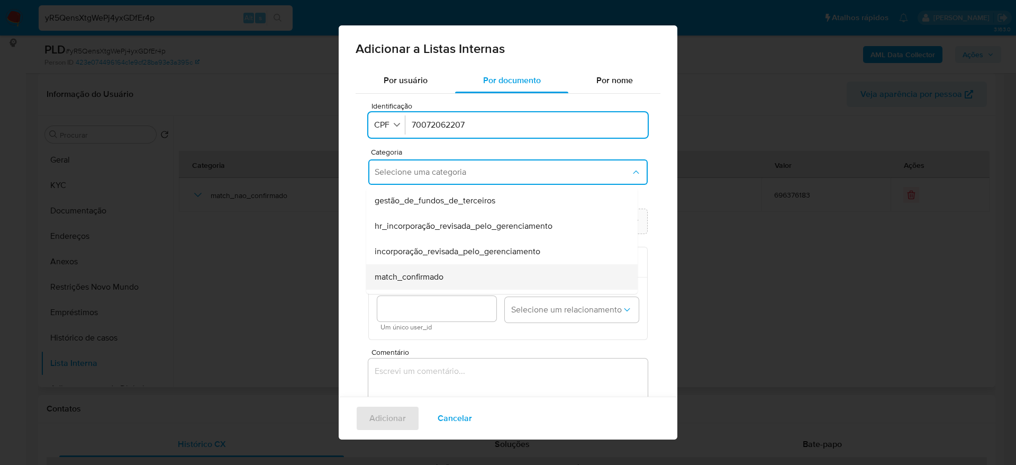
click at [454, 277] on div "match_confirmado" at bounding box center [499, 276] width 248 height 25
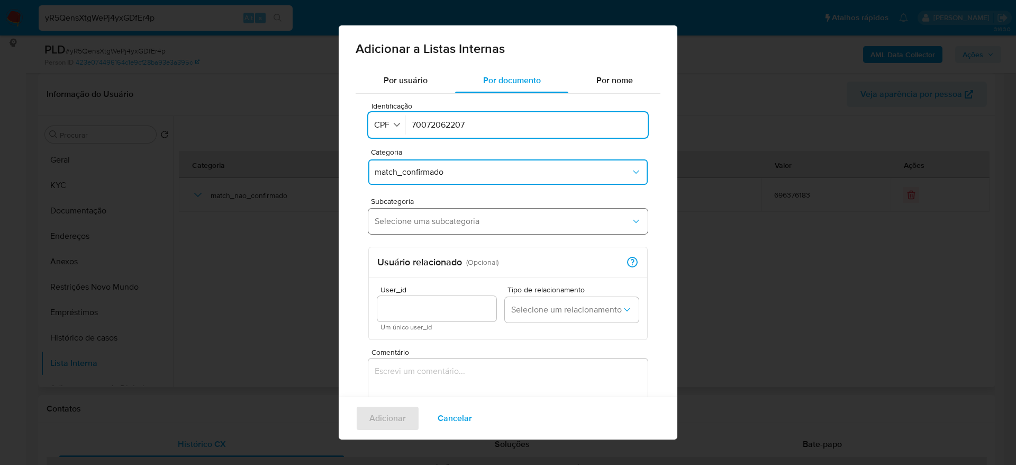
click at [458, 229] on button "Selecione uma subcategoria" at bounding box center [507, 221] width 279 height 25
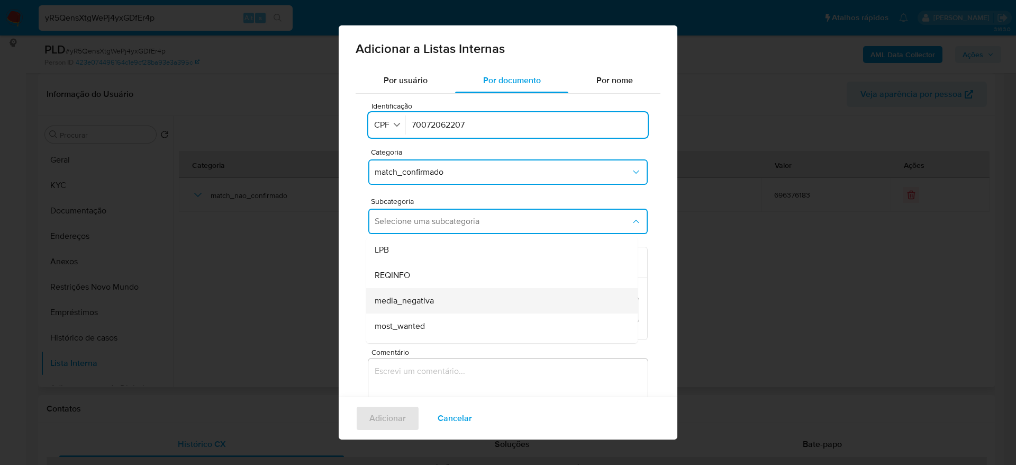
click at [460, 302] on div "media_negativa" at bounding box center [499, 300] width 248 height 25
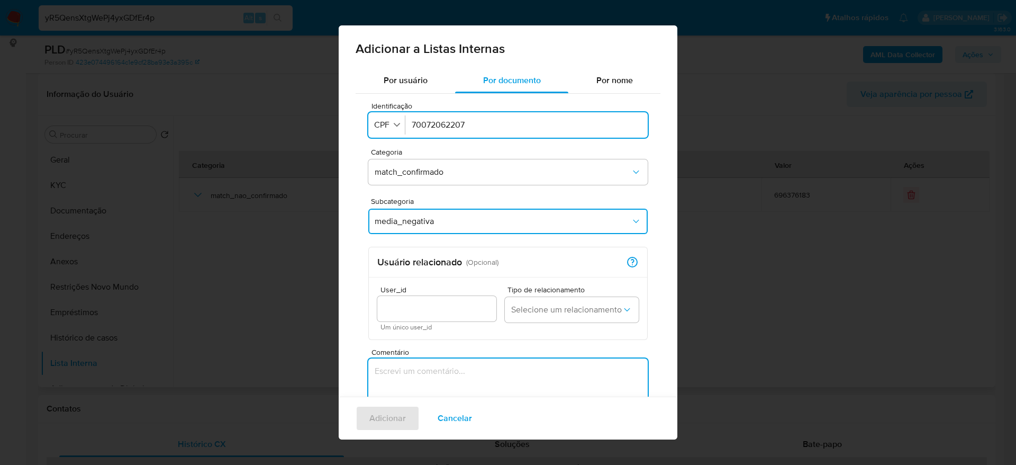
click at [447, 374] on textarea "Comentário" at bounding box center [507, 409] width 279 height 102
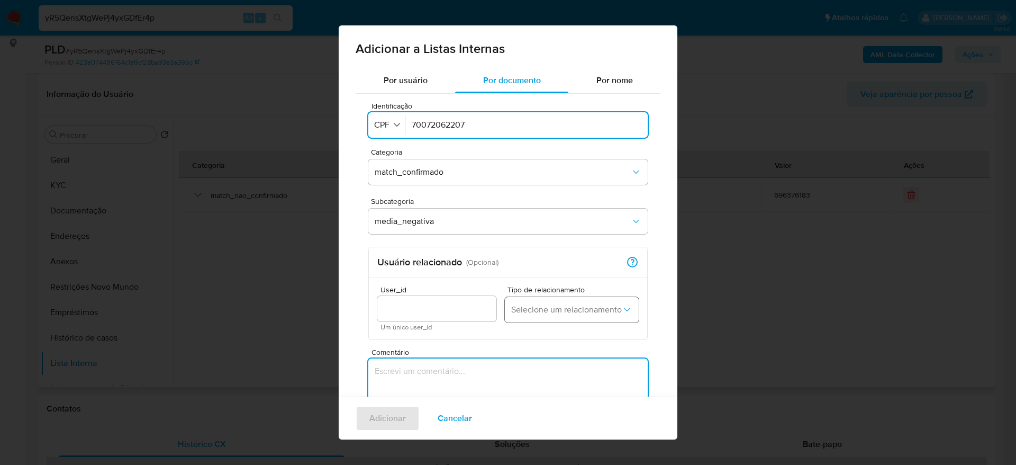
paste textarea "[URL][DOMAIN_NAME]"
type textarea "[URL][DOMAIN_NAME]"
click at [401, 417] on span "Adicionar" at bounding box center [387, 417] width 37 height 23
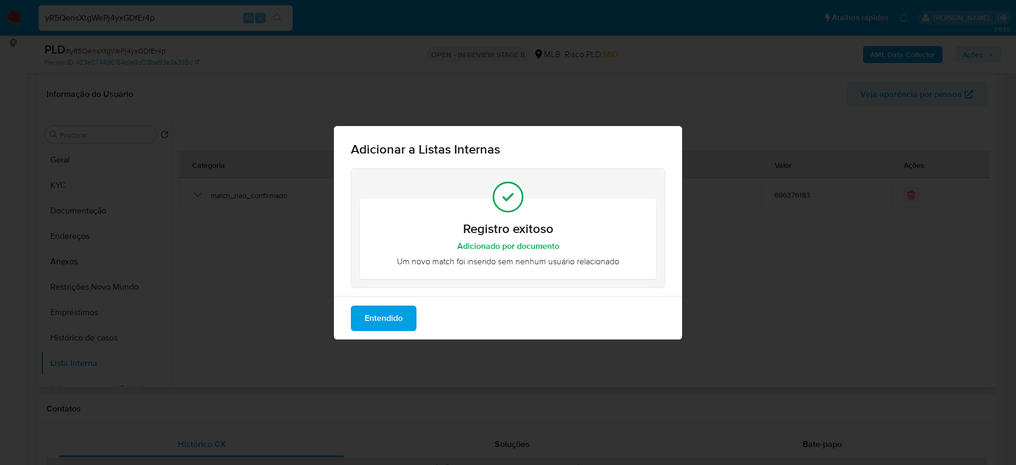
click at [394, 317] on span "Entendido" at bounding box center [384, 317] width 38 height 23
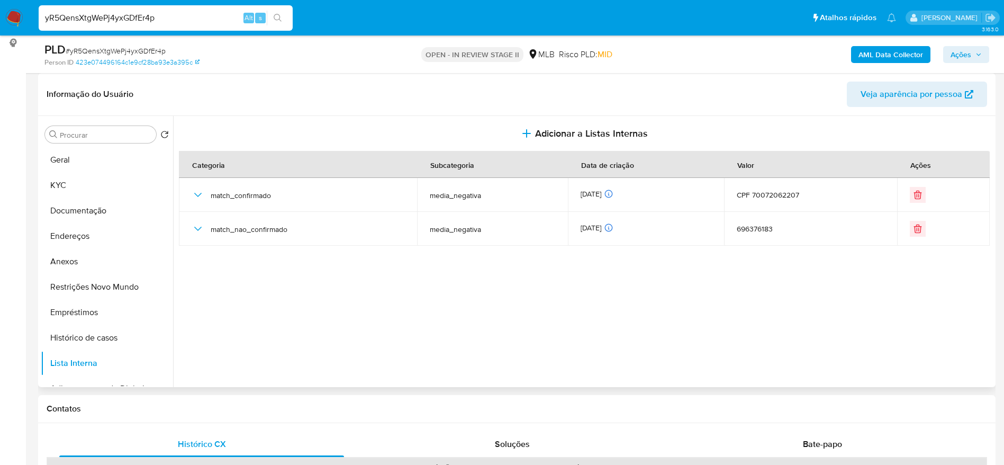
click at [157, 24] on input "yR5QensXtgWePj4yxGDfEr4p" at bounding box center [166, 18] width 254 height 14
paste input "K6qP3NcLIzau79pMJflrHRlq"
type input "K6qP3NcLIzau79pMJflrHRlq"
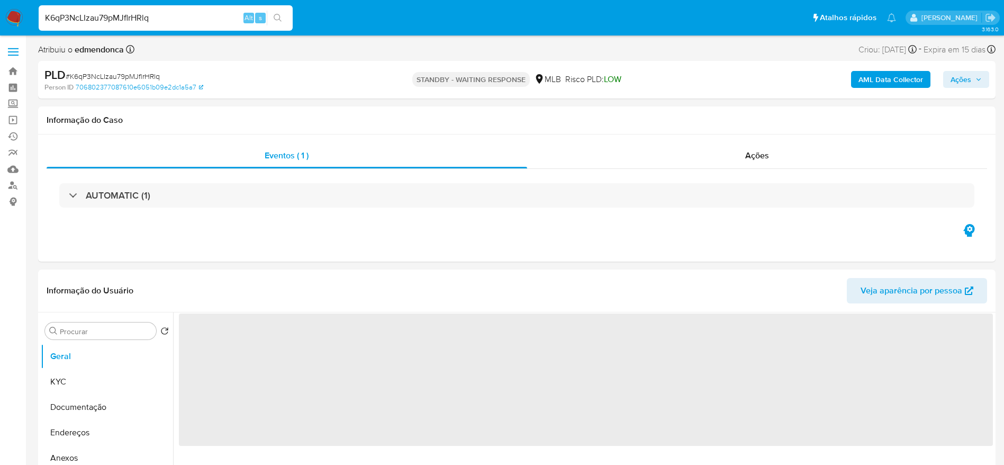
select select "10"
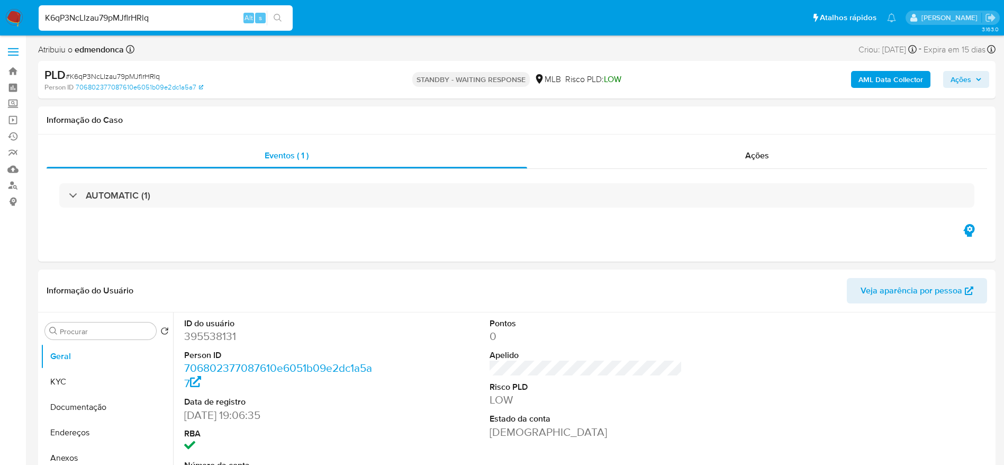
click at [147, 14] on input "K6qP3NcLIzau79pMJflrHRlq" at bounding box center [166, 18] width 254 height 14
paste input "6KB6rC3EV0pBWrvApi6yGcmZ"
type input "6KB6rC3EV0pBWrvApi6yGcmZ"
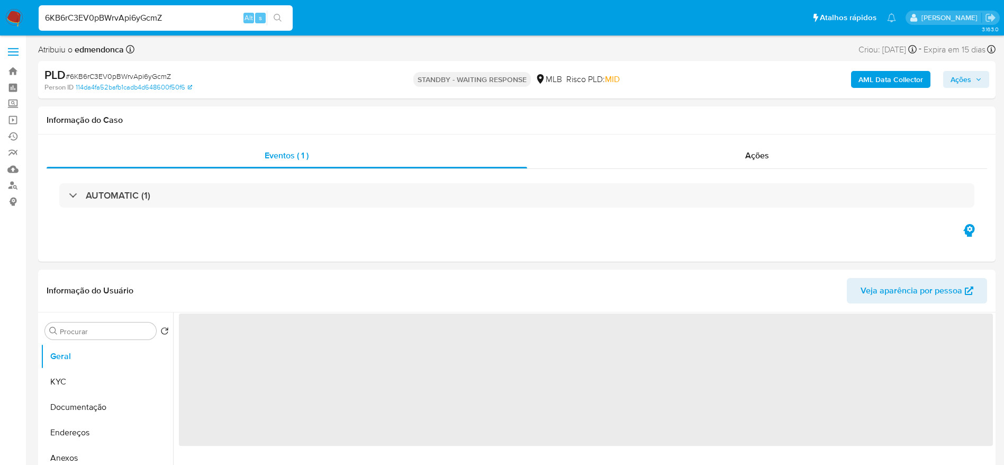
select select "10"
